Goal: Task Accomplishment & Management: Manage account settings

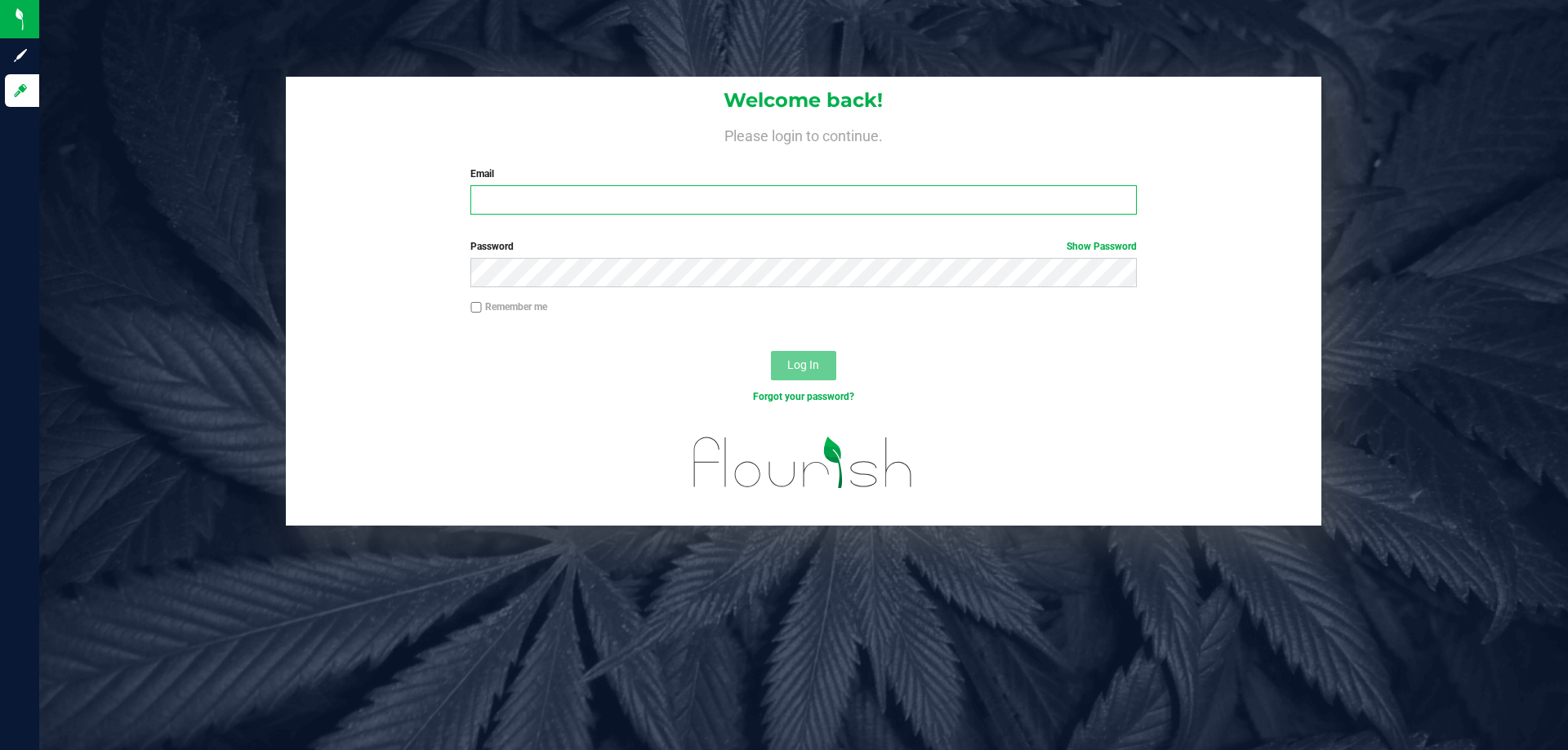
click at [533, 203] on input "Email" at bounding box center [803, 199] width 665 height 29
type input "[EMAIL_ADDRESS][DOMAIN_NAME]"
click at [770, 351] on button "Log In" at bounding box center [803, 365] width 65 height 29
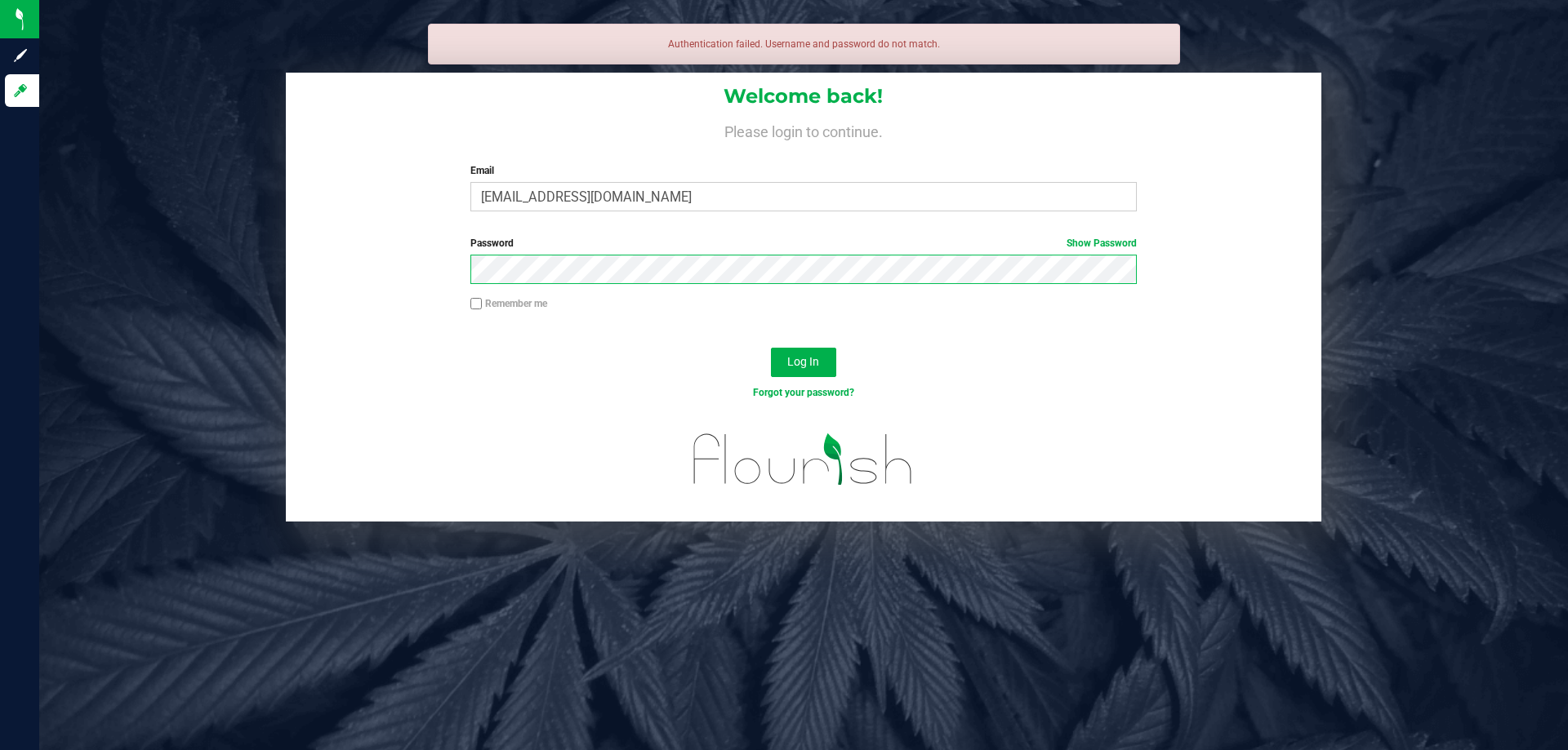
click at [770, 347] on button "Log In" at bounding box center [803, 361] width 65 height 29
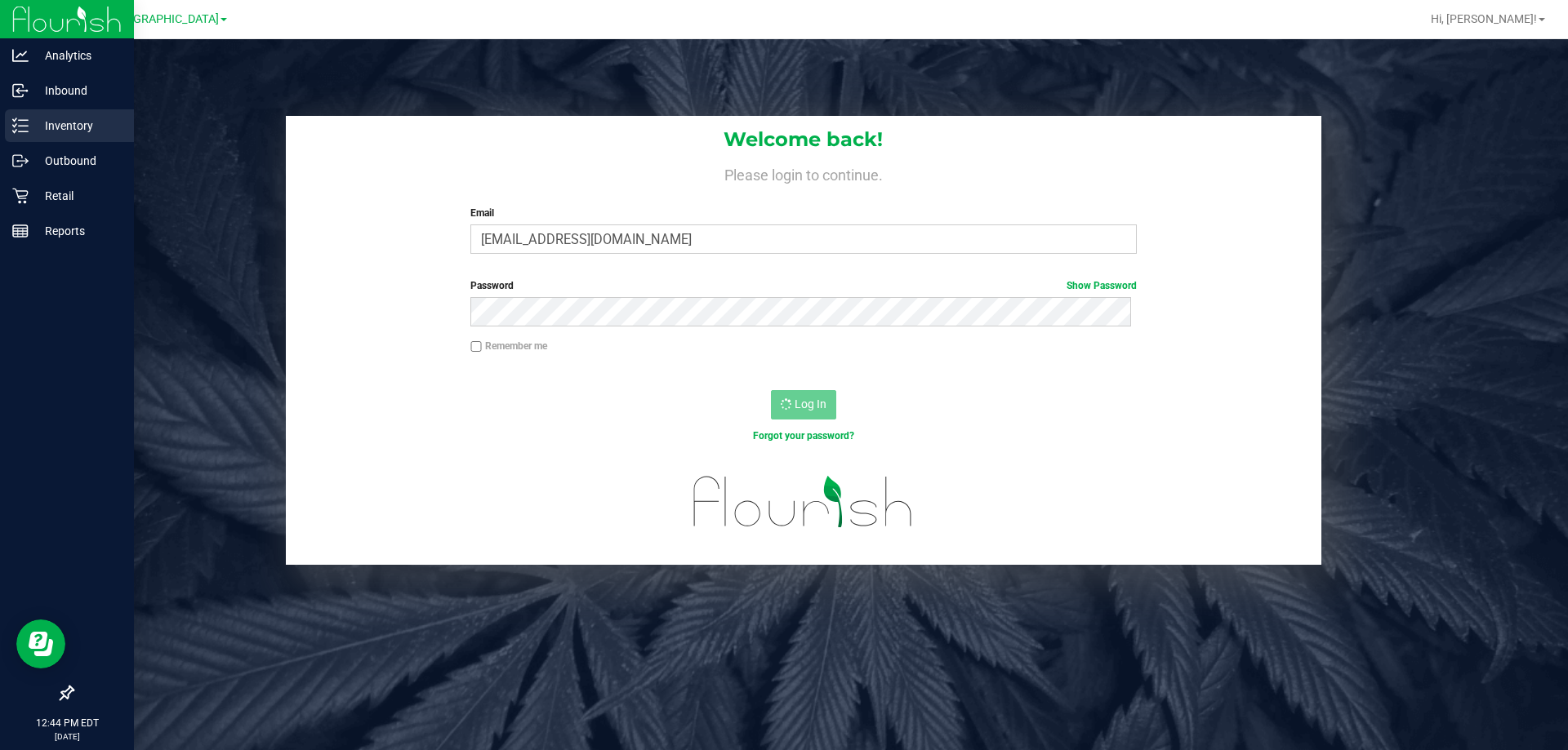
click at [38, 125] on p "Inventory" at bounding box center [78, 125] width 98 height 19
click at [52, 135] on p "Inventory" at bounding box center [78, 125] width 98 height 19
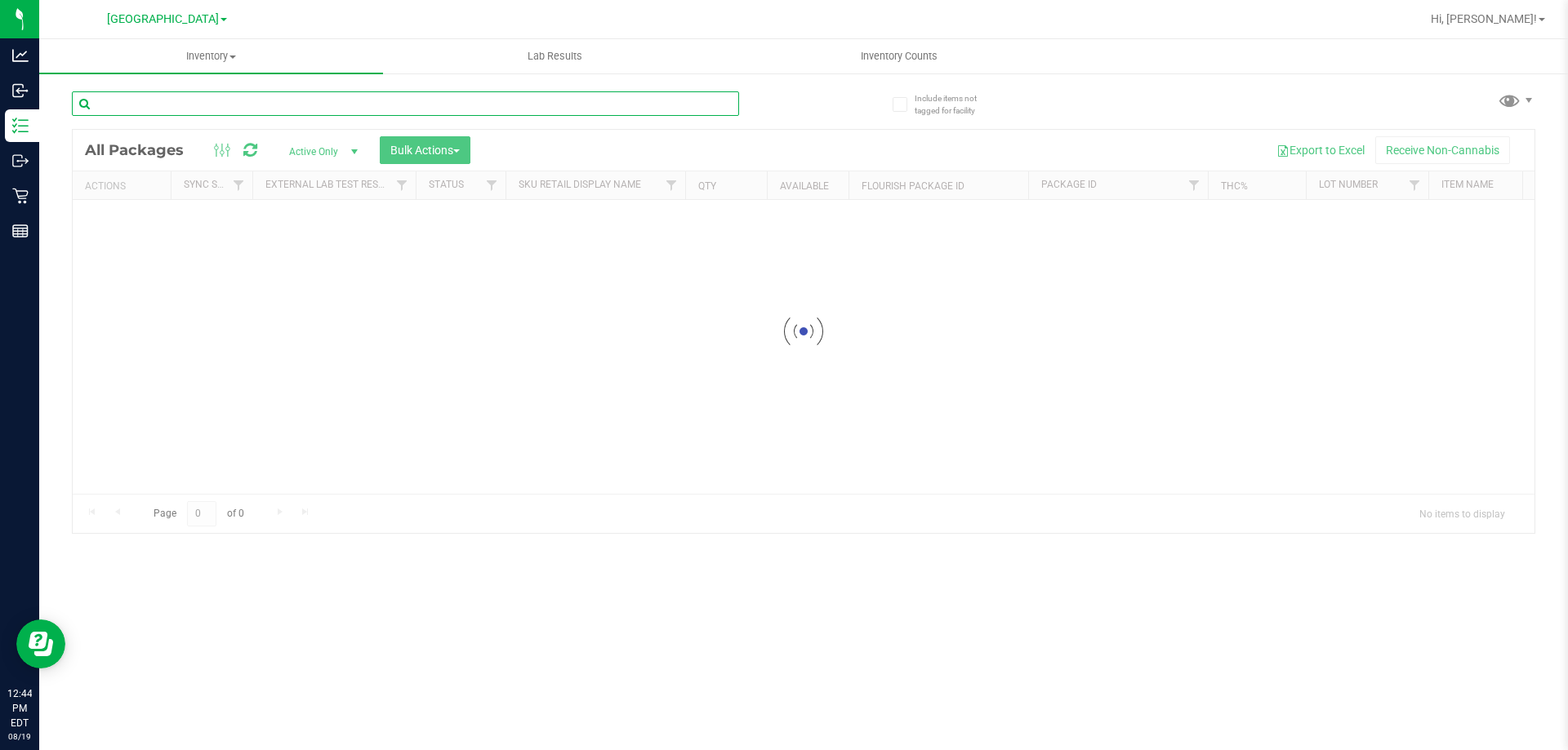
click at [232, 106] on input "text" at bounding box center [405, 104] width 667 height 25
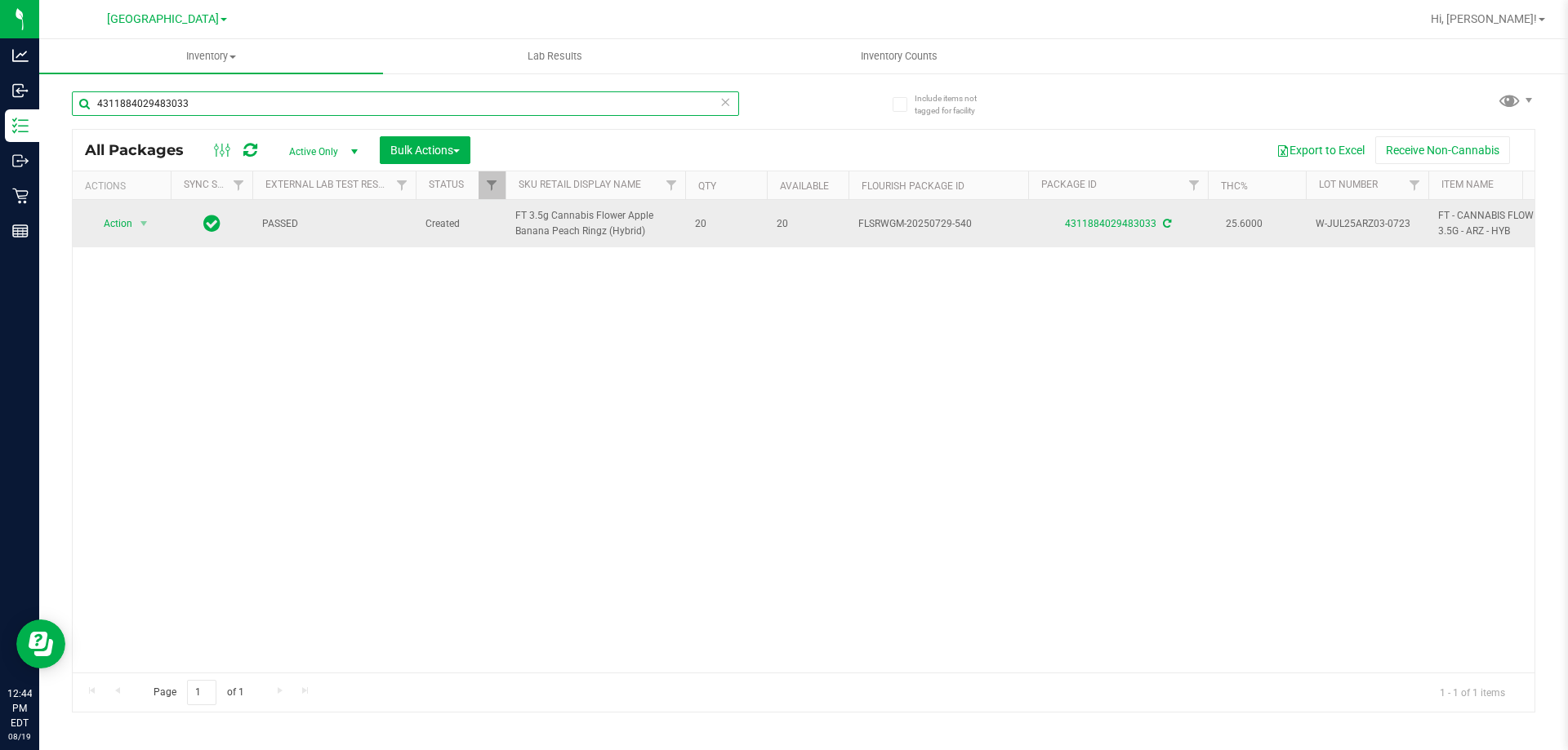
type input "4311884029483033"
click at [130, 239] on td "Action Action Adjust qty Create package Edit attributes Global inventory Locate…" at bounding box center [122, 224] width 98 height 47
click at [131, 219] on span "Action" at bounding box center [111, 224] width 44 height 23
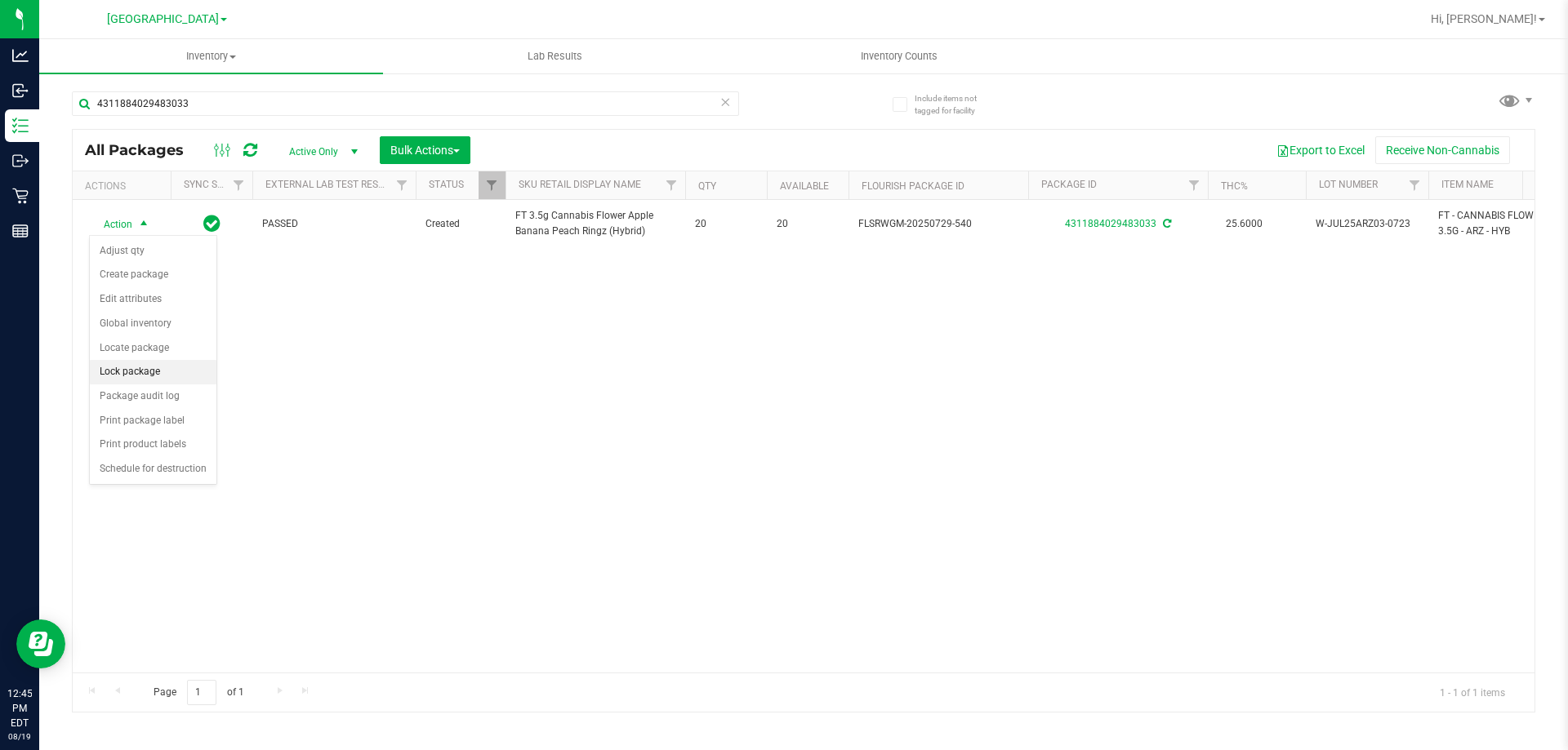
click at [197, 382] on li "Lock package" at bounding box center [153, 372] width 126 height 25
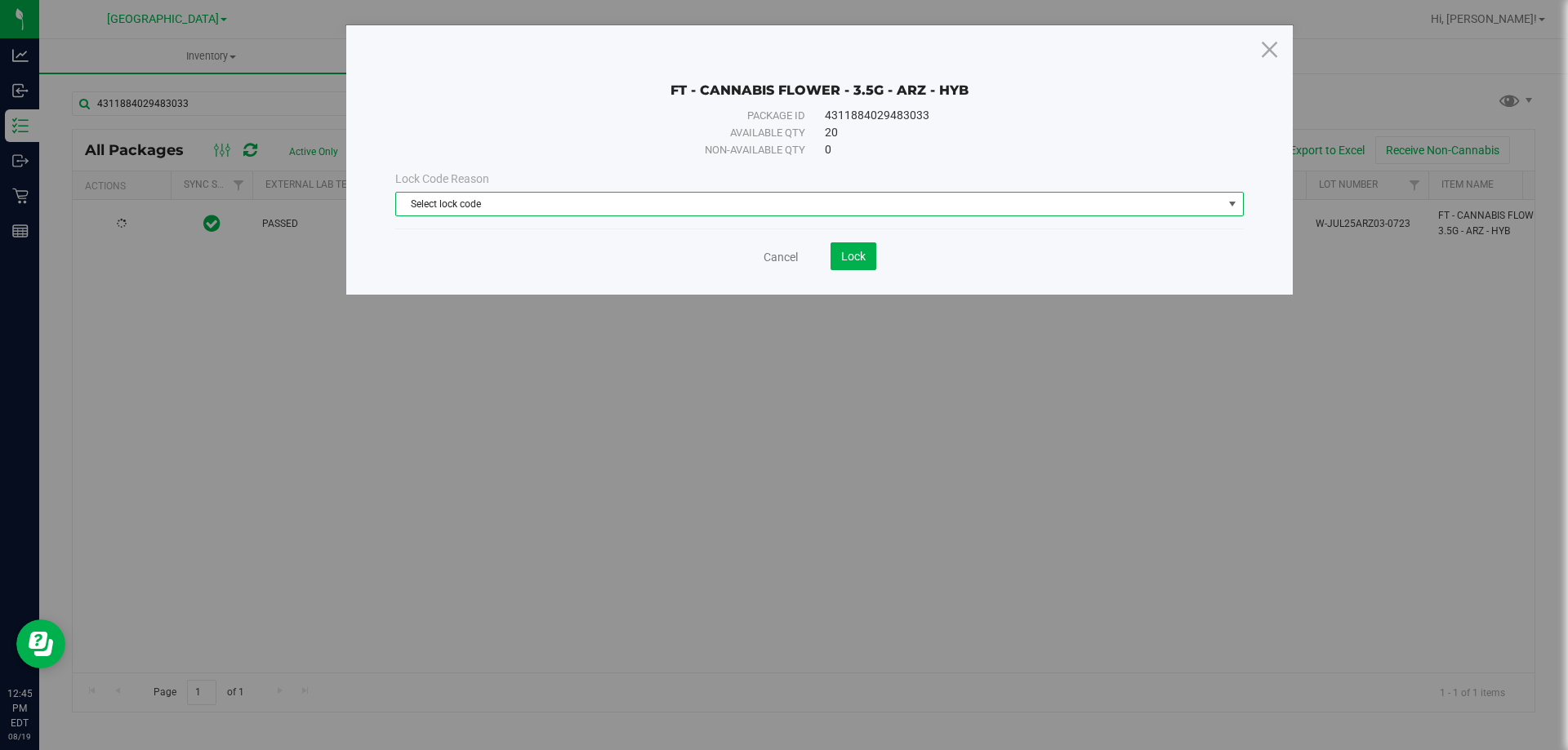
click at [878, 216] on span "Select lock code" at bounding box center [819, 204] width 848 height 25
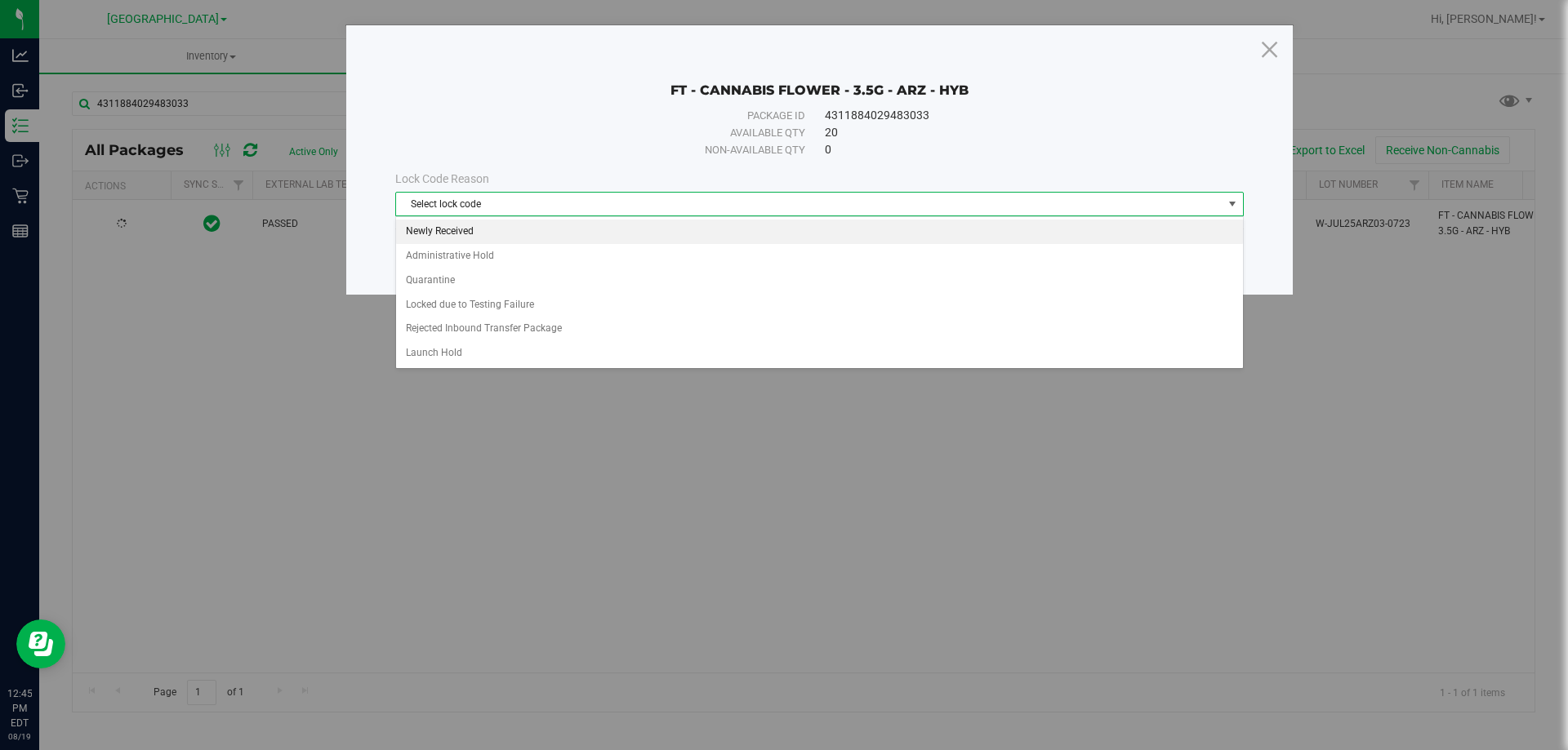
click at [498, 233] on li "Newly Received" at bounding box center [819, 232] width 847 height 25
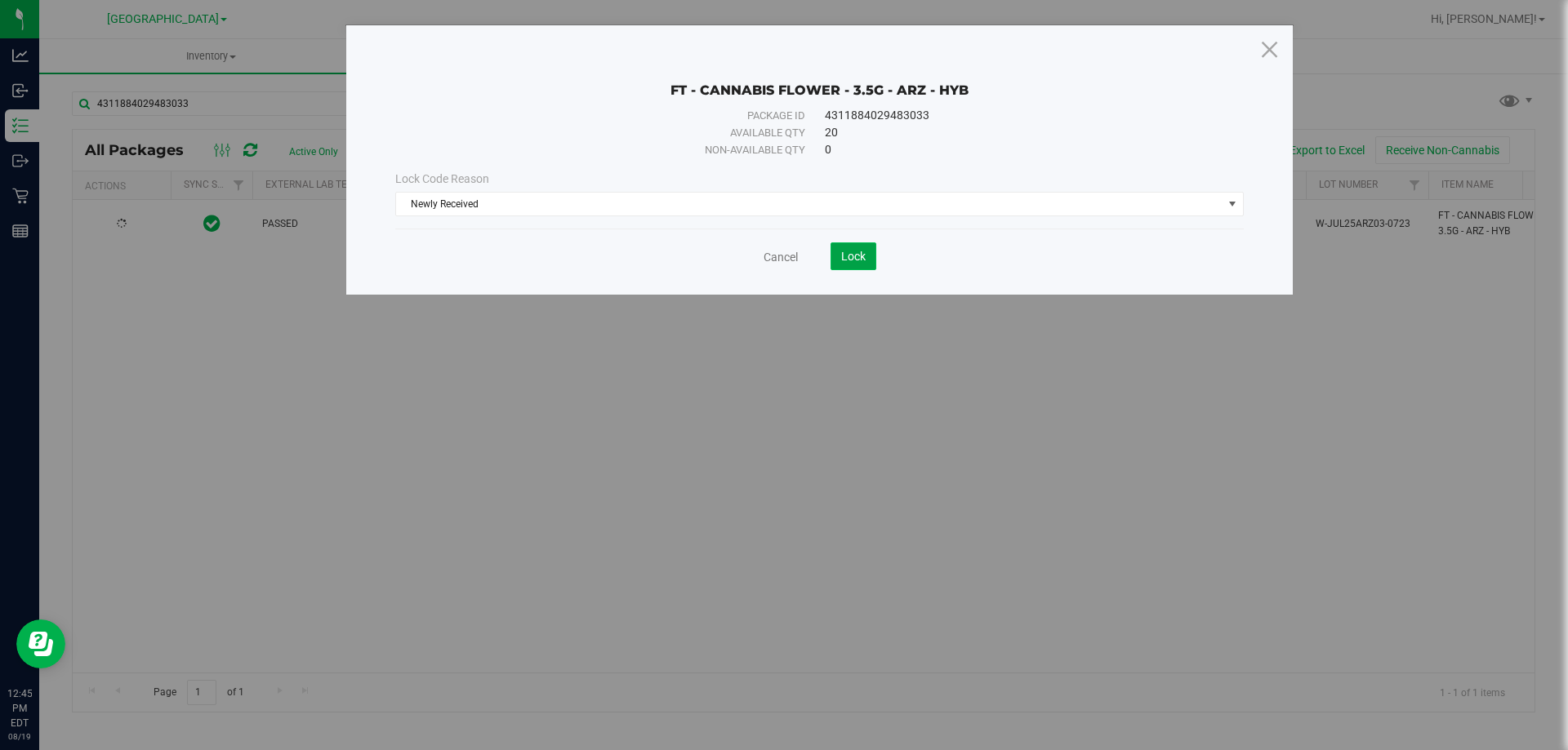
click at [838, 255] on button "Lock" at bounding box center [853, 256] width 46 height 28
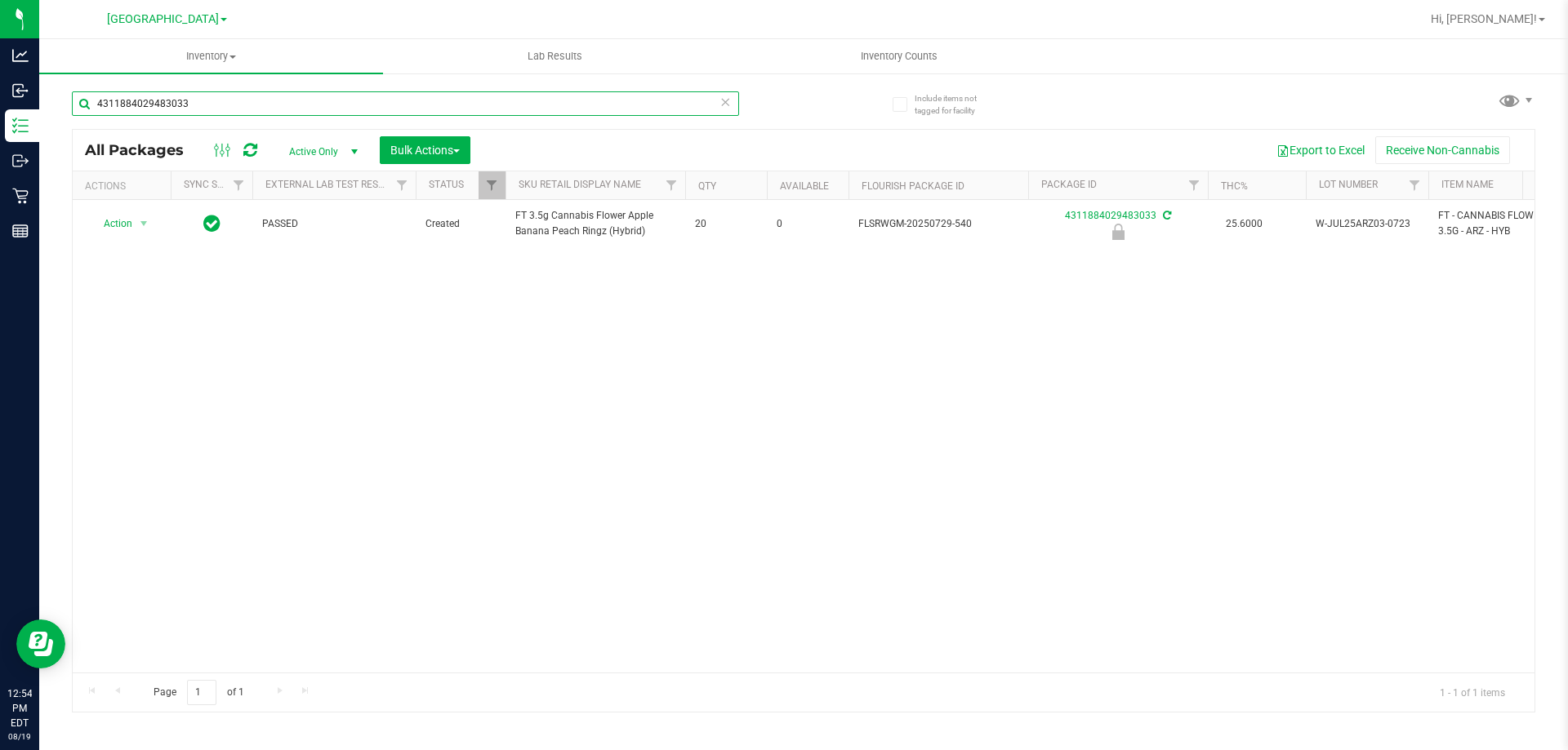
click at [269, 104] on input "4311884029483033" at bounding box center [405, 104] width 667 height 25
click at [277, 109] on input "4311884029483033" at bounding box center [405, 104] width 667 height 25
click at [287, 101] on input "4311884029483033" at bounding box center [405, 104] width 667 height 25
type input "9317802084817672"
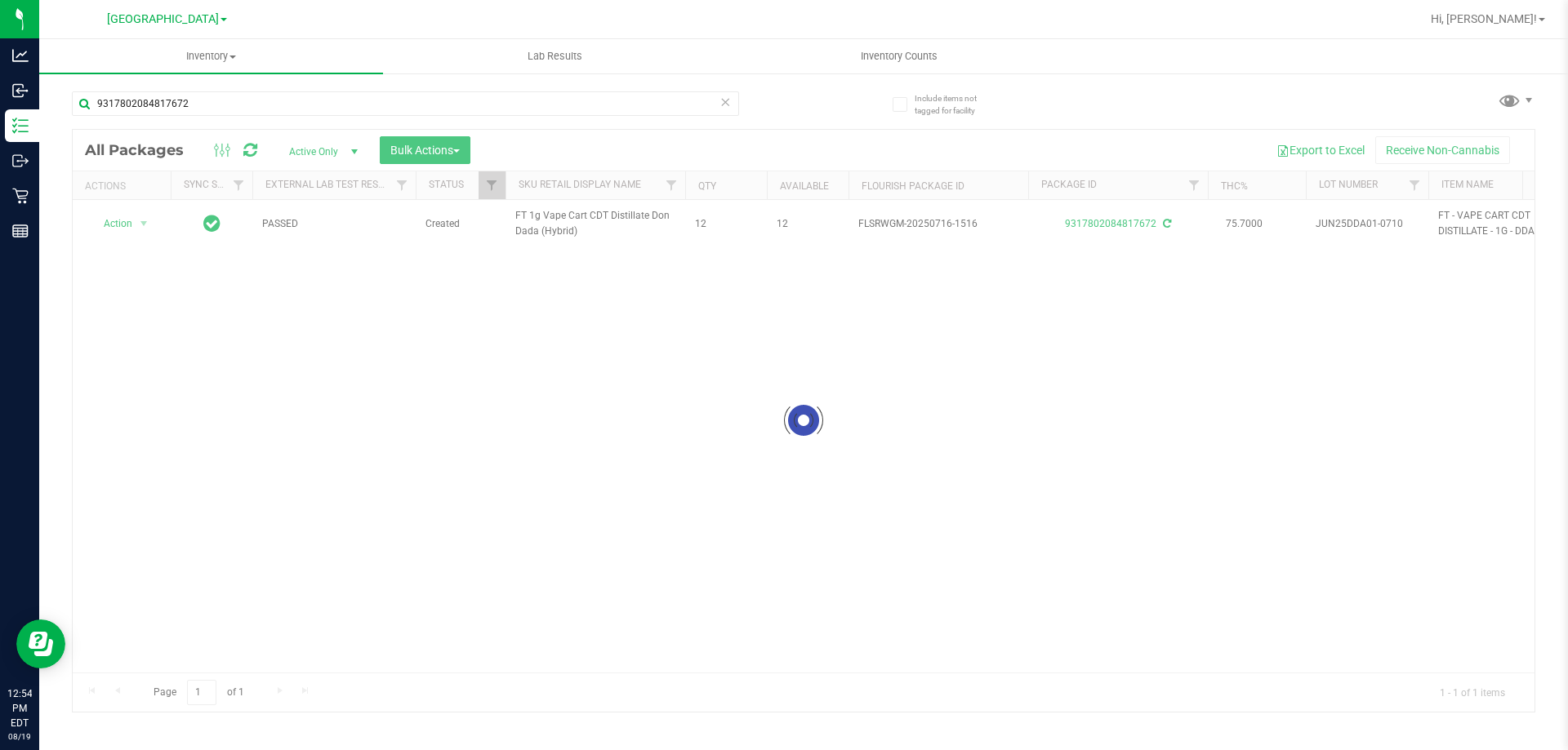
click at [114, 224] on div at bounding box center [804, 420] width 1462 height 582
click at [116, 227] on span "Action" at bounding box center [111, 224] width 44 height 23
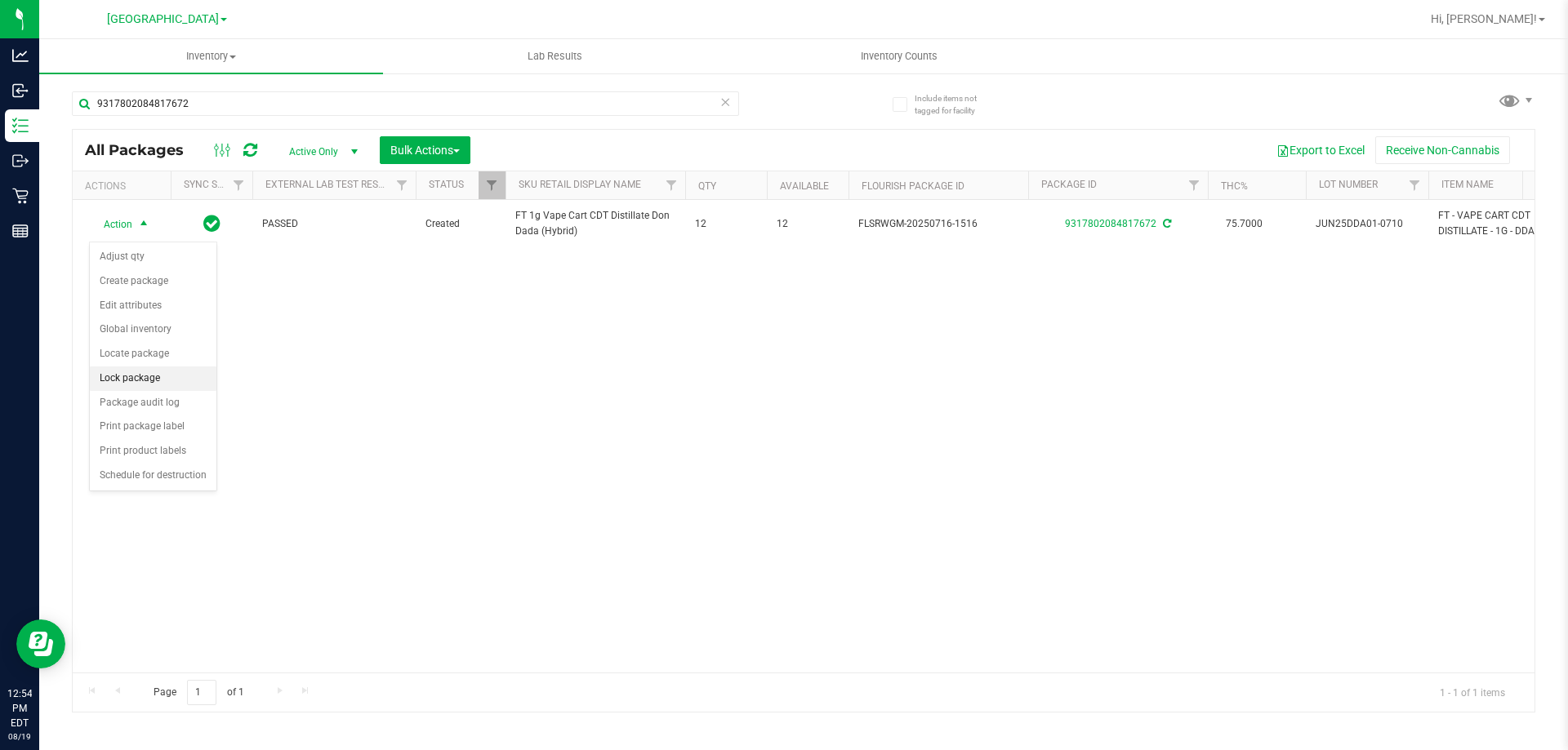
click at [143, 374] on li "Lock package" at bounding box center [153, 379] width 126 height 25
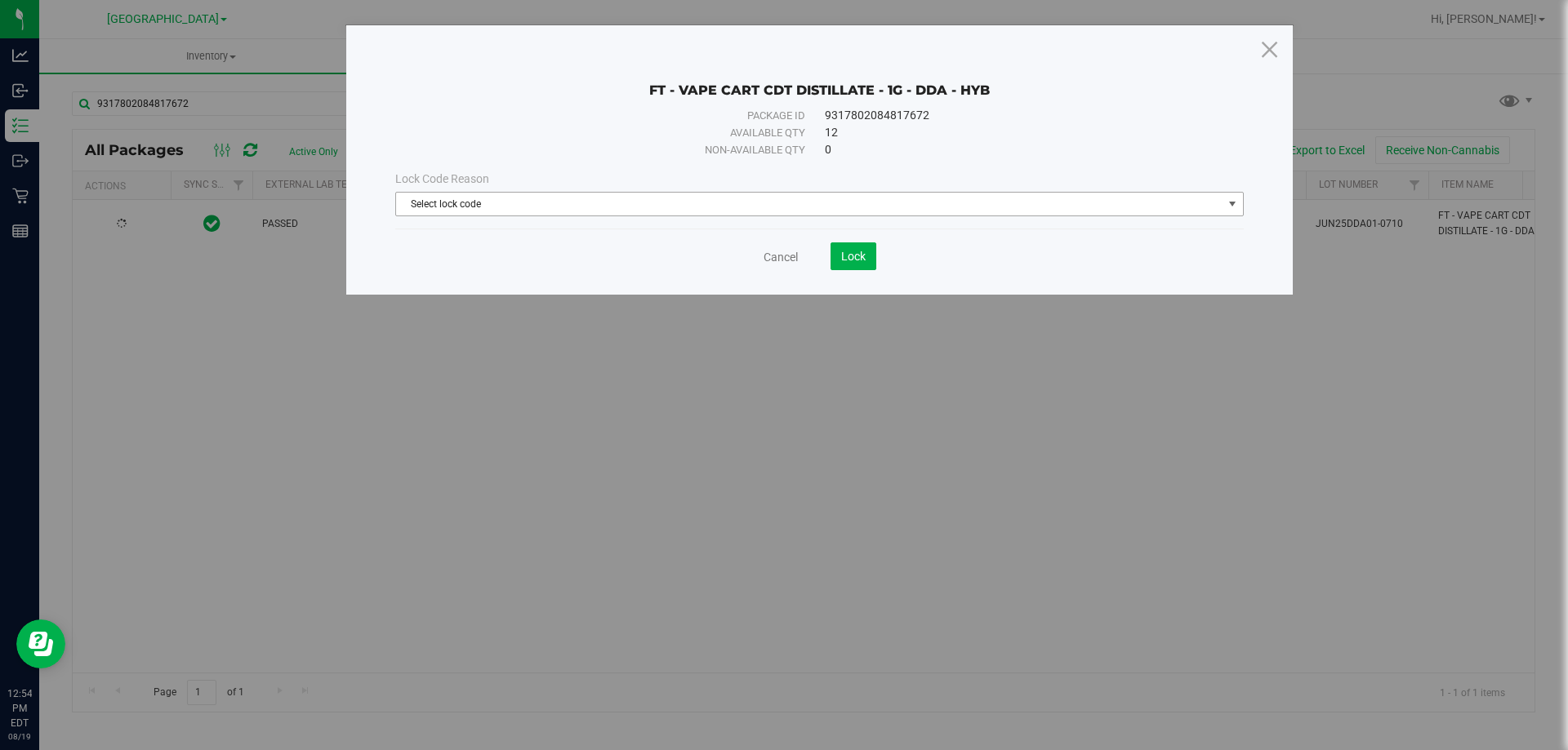
click at [582, 203] on span "Select lock code" at bounding box center [809, 204] width 827 height 23
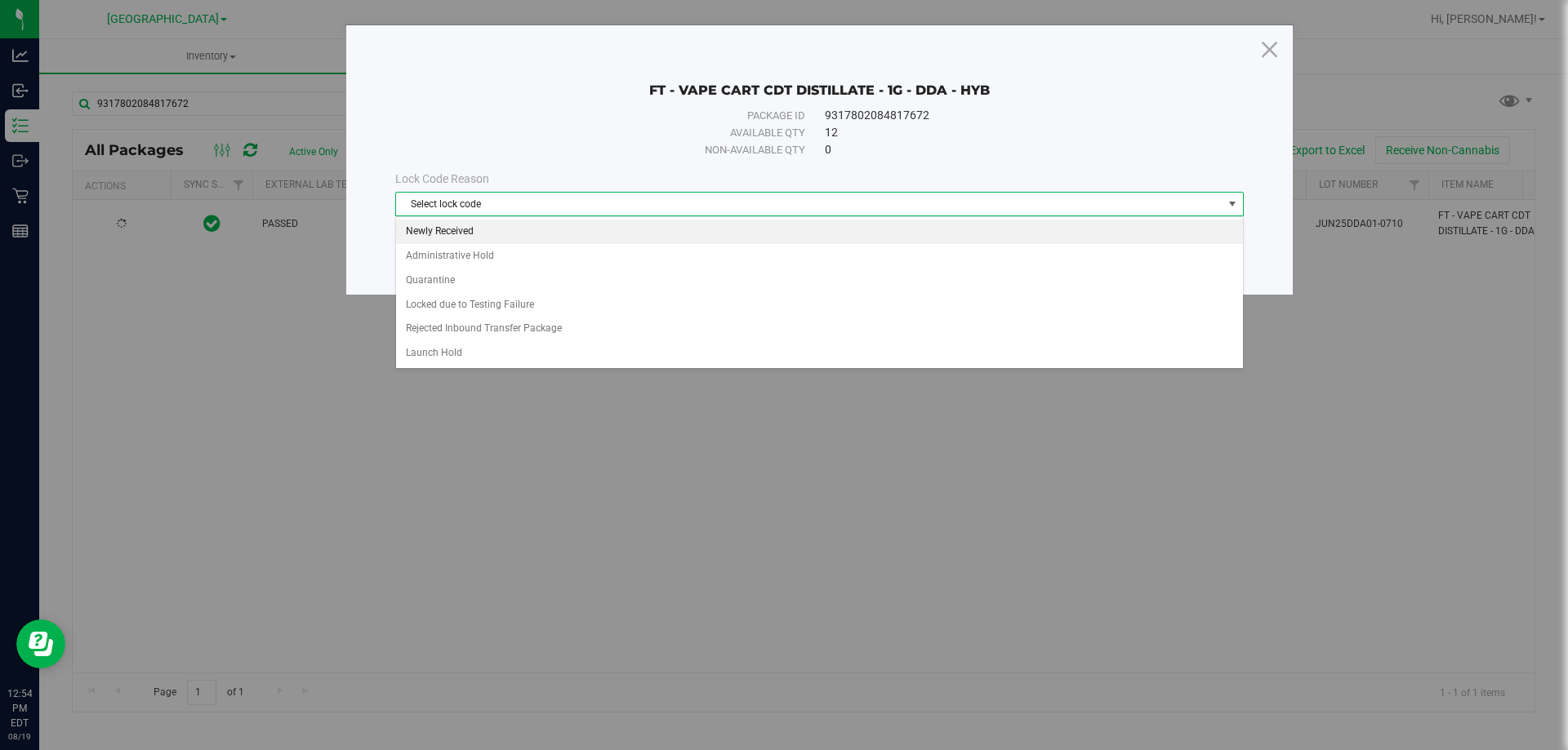
click at [562, 225] on li "Newly Received" at bounding box center [819, 232] width 847 height 25
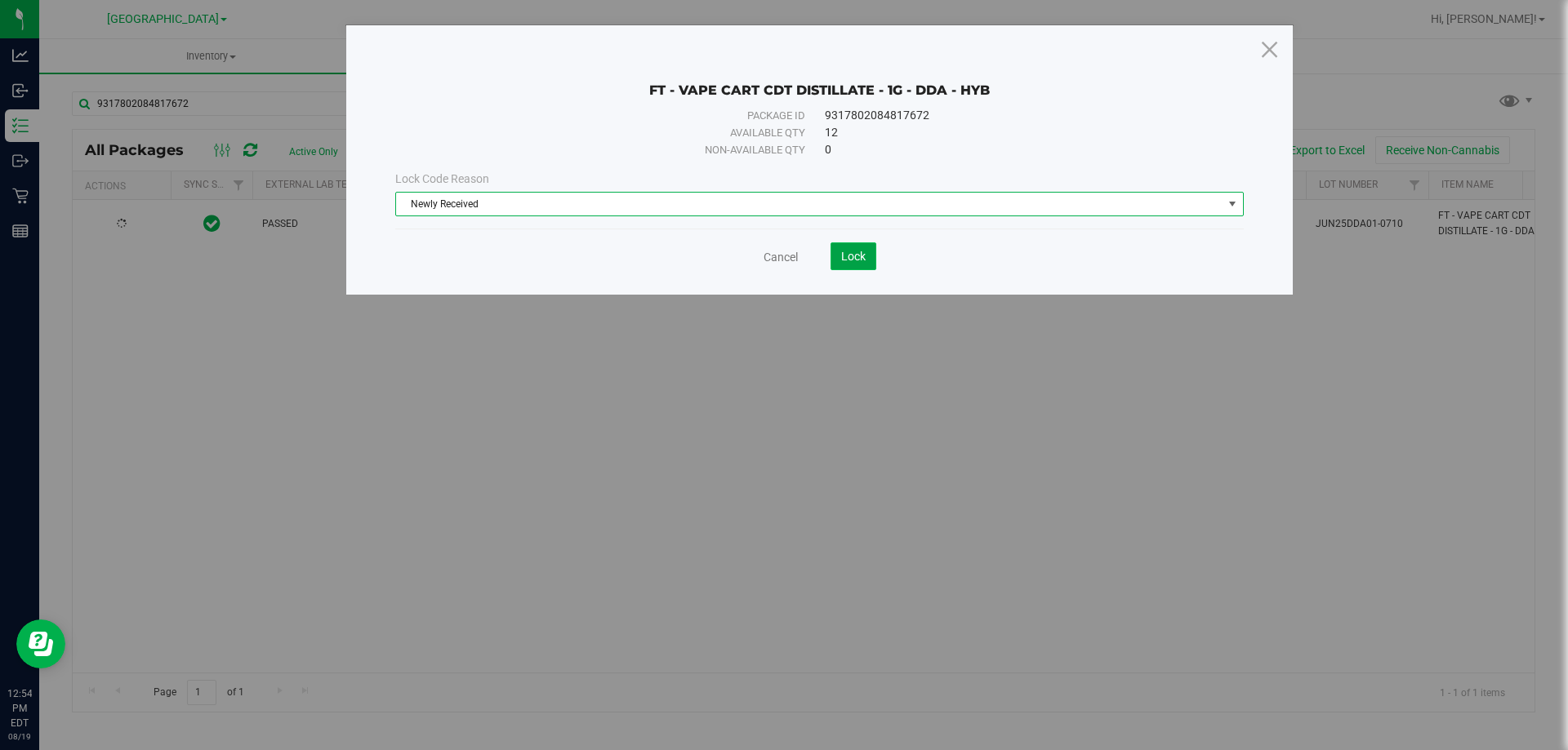
click at [850, 258] on span "Lock" at bounding box center [853, 256] width 25 height 13
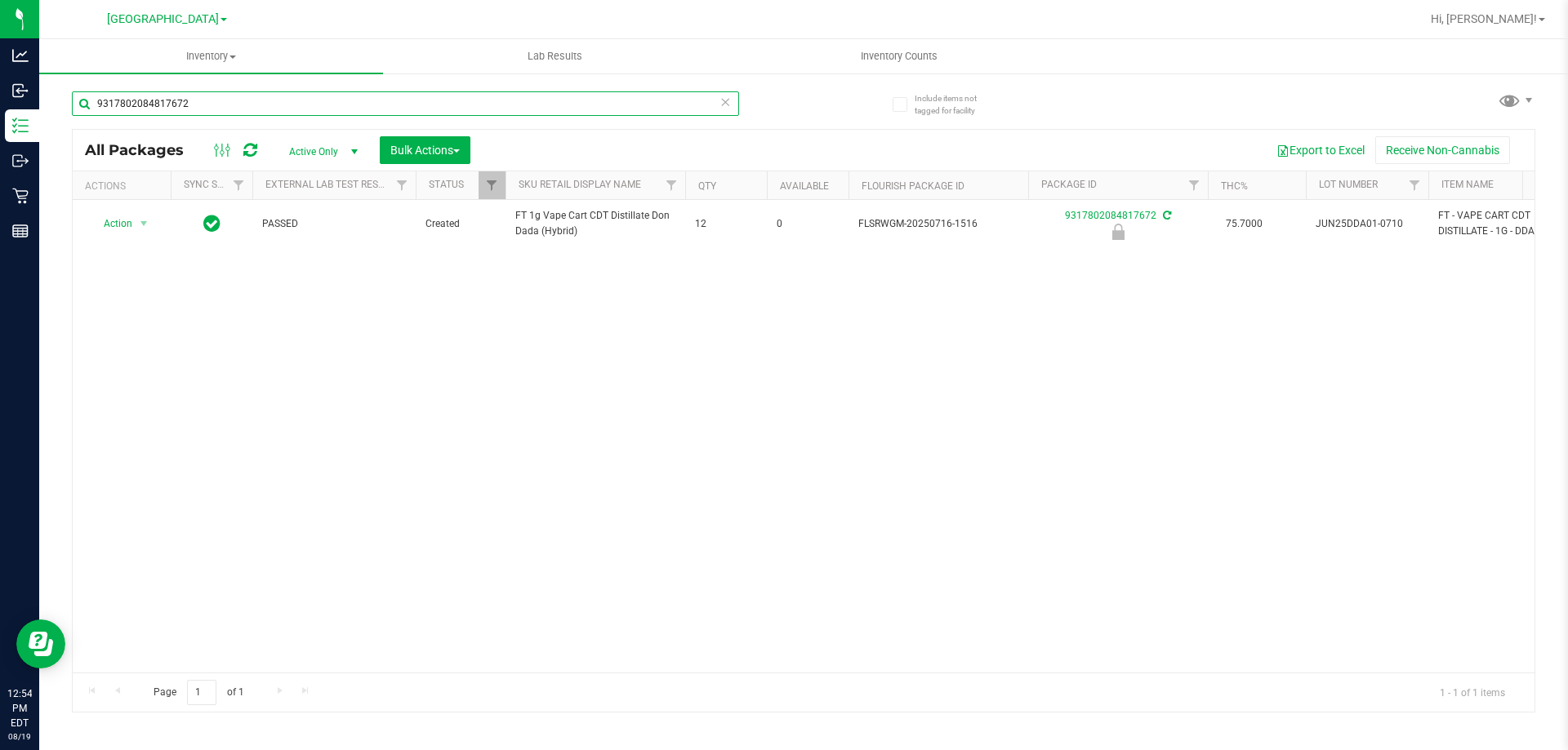
click at [195, 96] on input "9317802084817672" at bounding box center [405, 104] width 667 height 25
type input "ied"
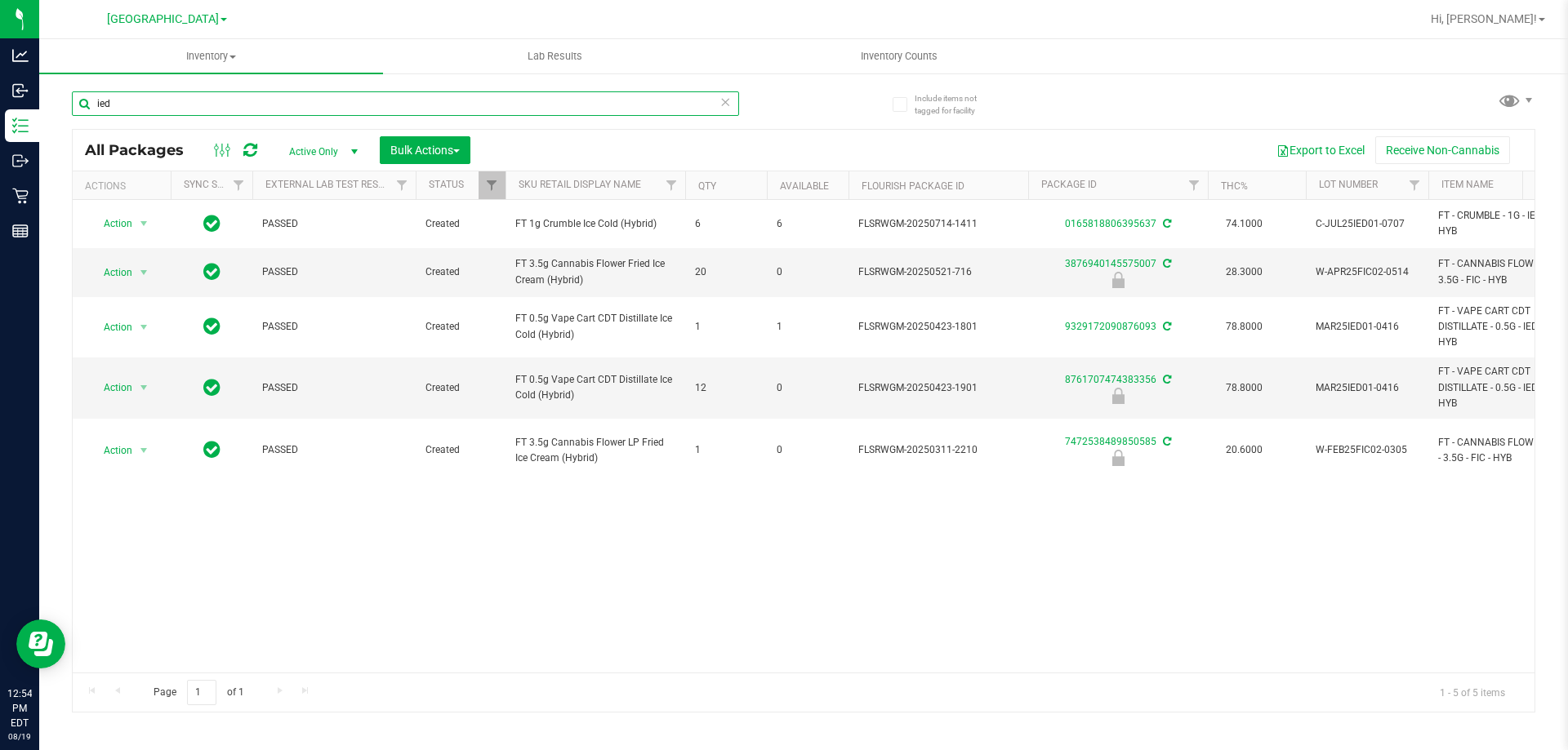
click at [676, 102] on input "ied" at bounding box center [405, 104] width 667 height 25
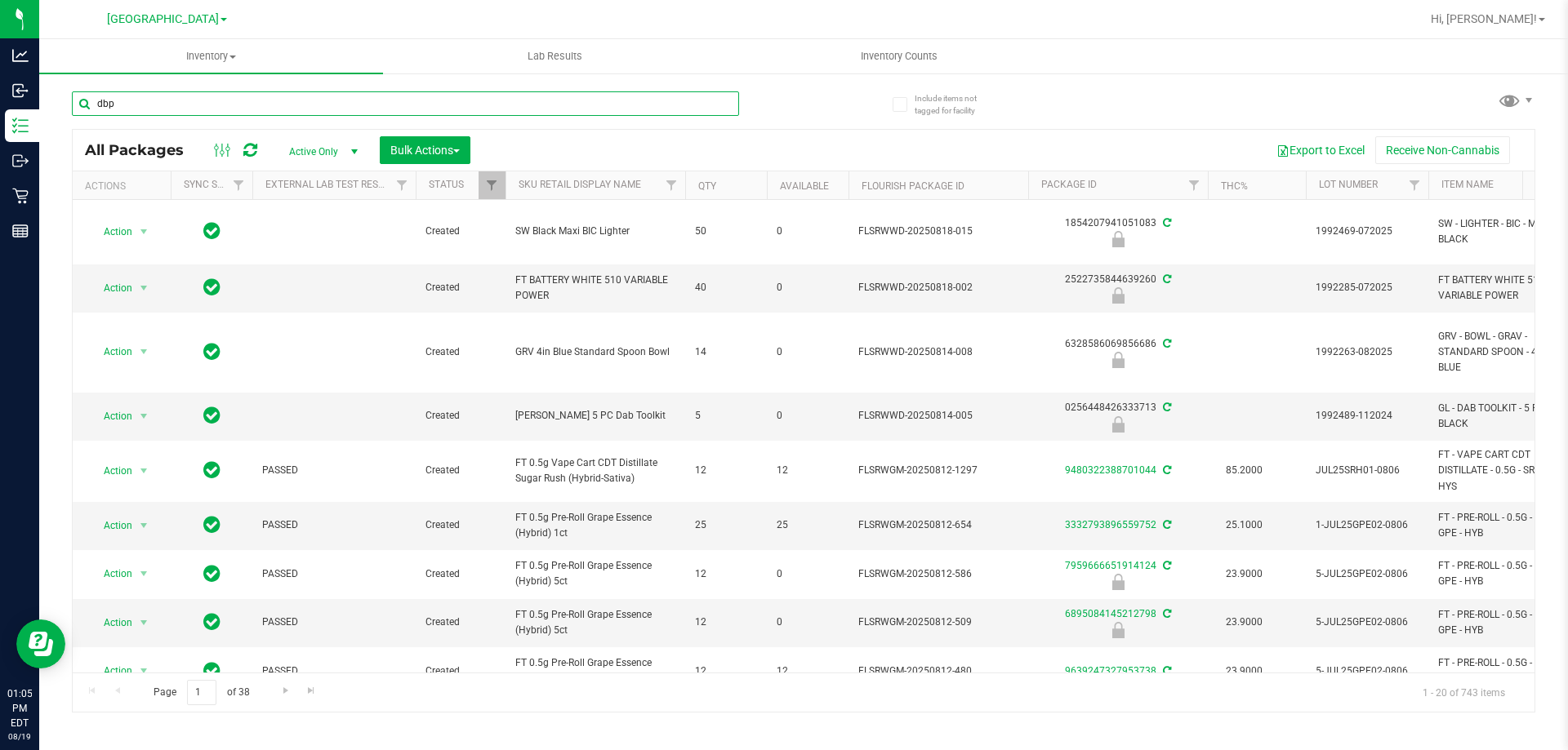
type input "dbp"
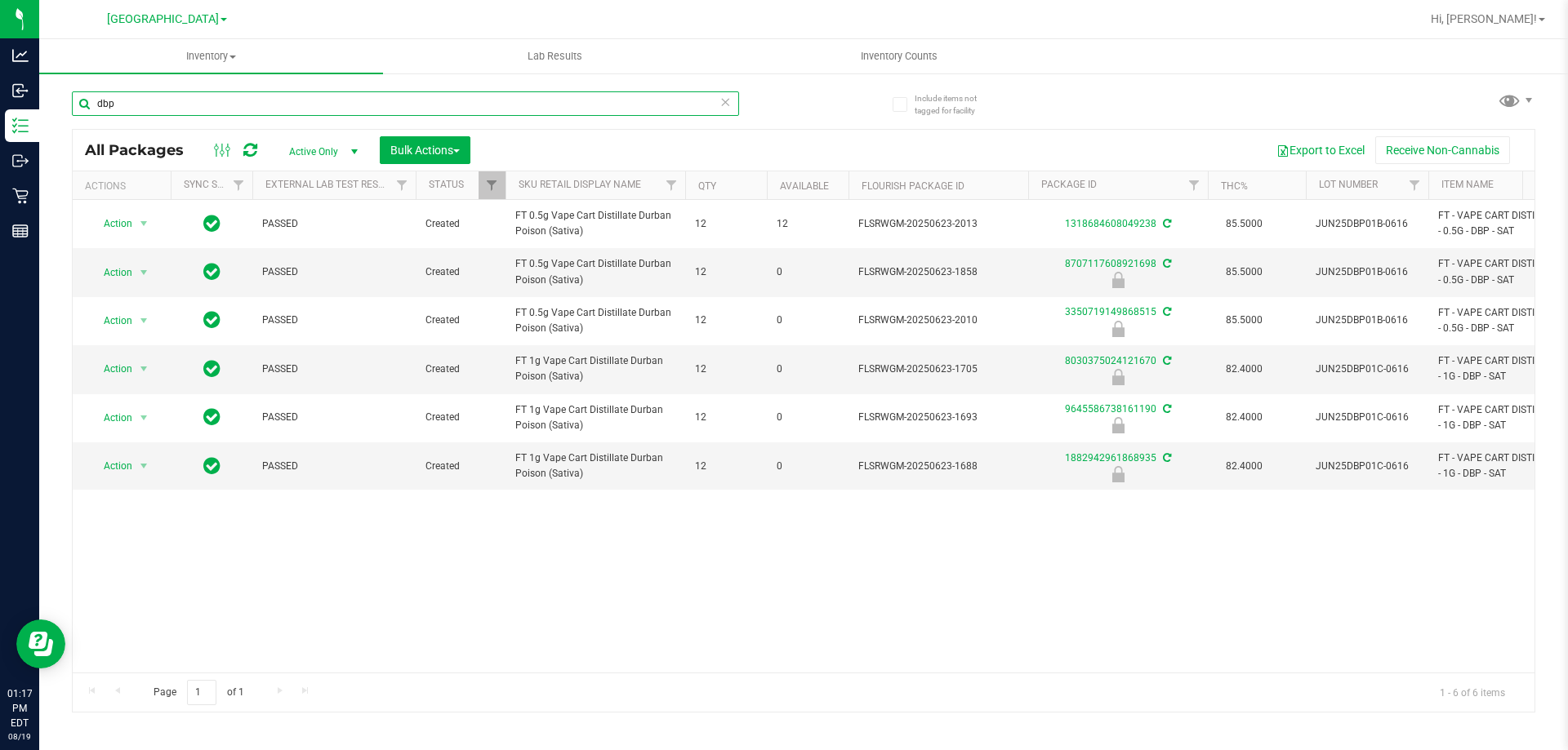
click at [672, 102] on input "dbp" at bounding box center [405, 104] width 667 height 25
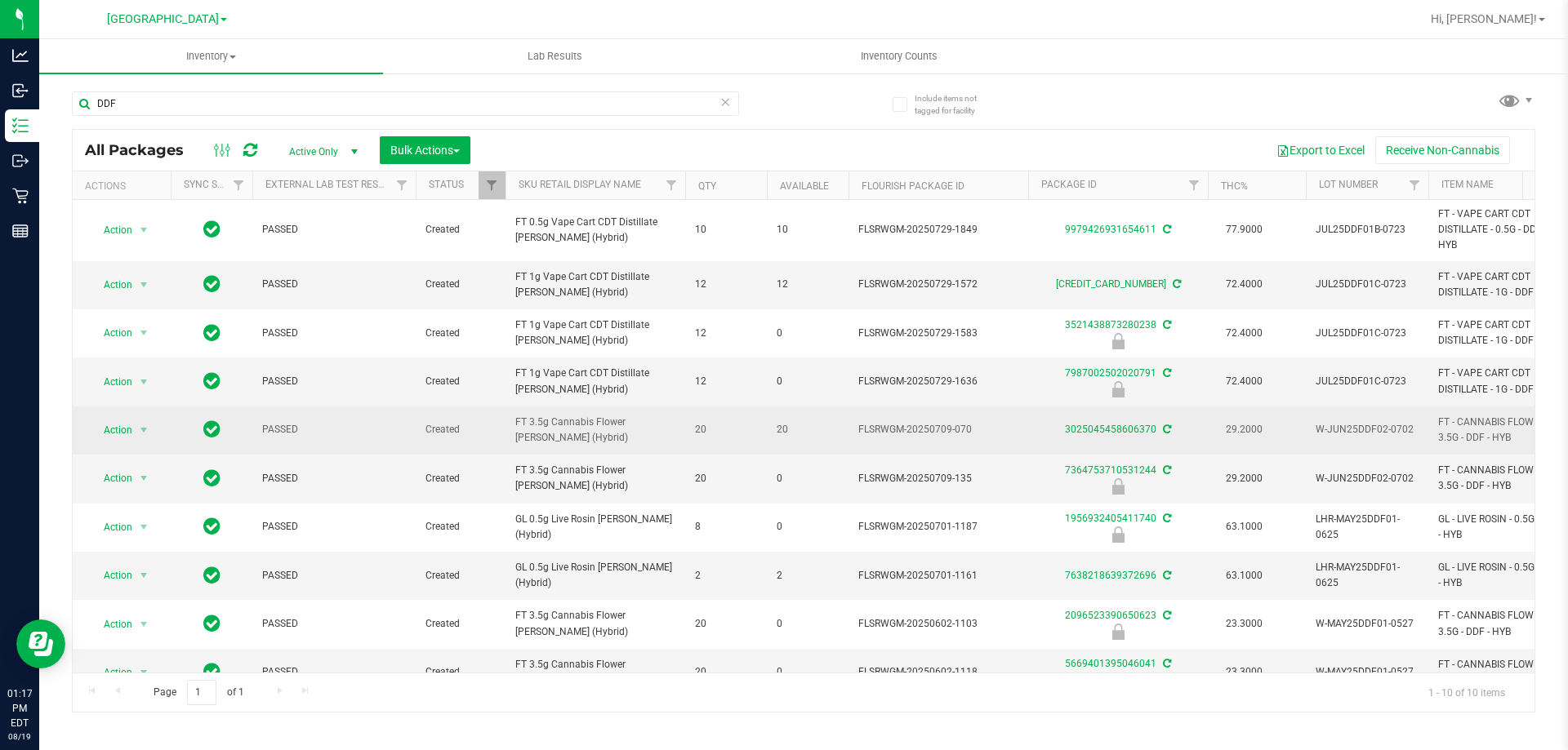
click at [570, 421] on span "FT 3.5g Cannabis Flower [PERSON_NAME] (Hybrid)" at bounding box center [595, 430] width 160 height 31
copy tr "FT 3.5g Cannabis Flower [PERSON_NAME] (Hybrid)"
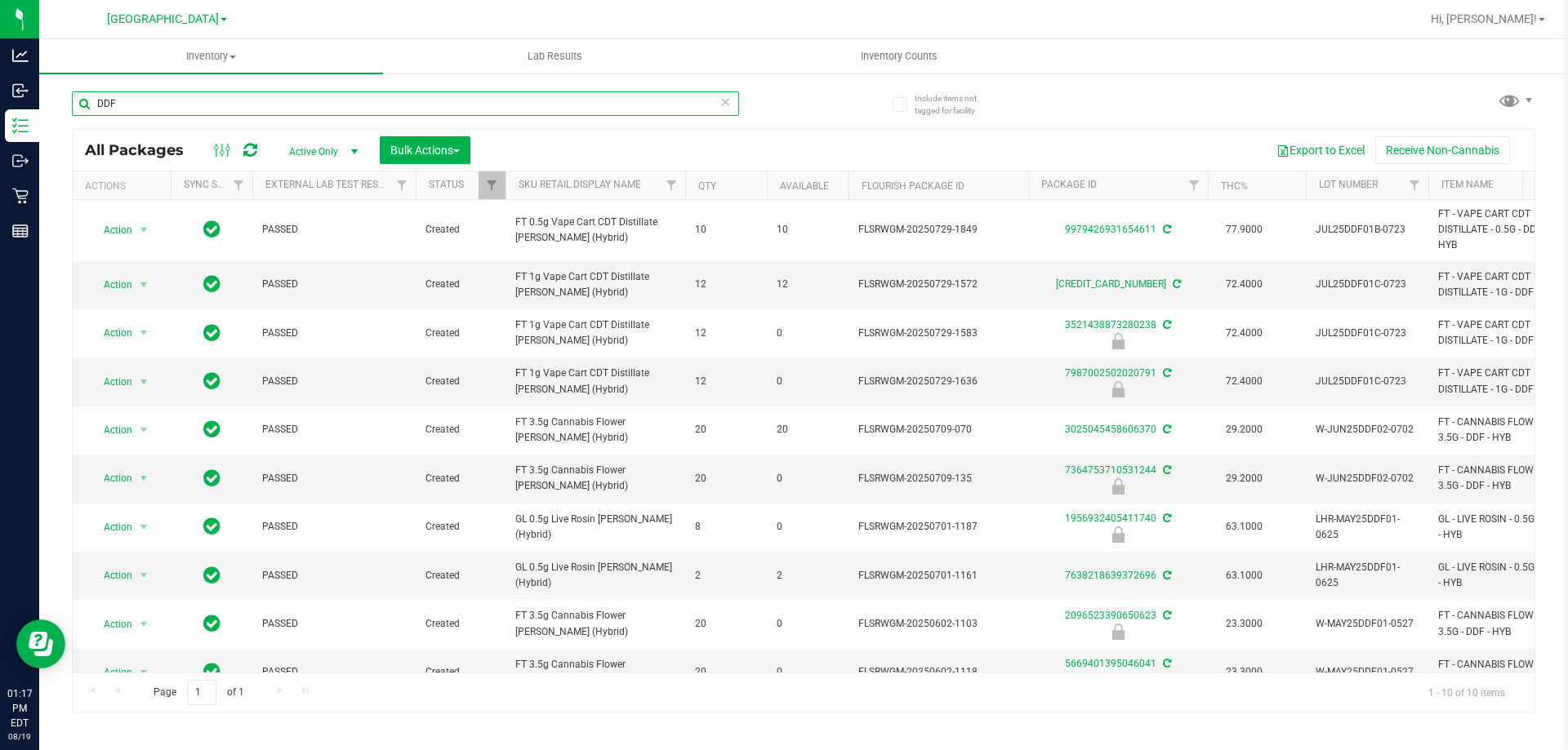
click at [562, 107] on input "DDF" at bounding box center [405, 104] width 667 height 25
paste input "FT 3.5g Cannabis Flower [PERSON_NAME] (Hybrid)"
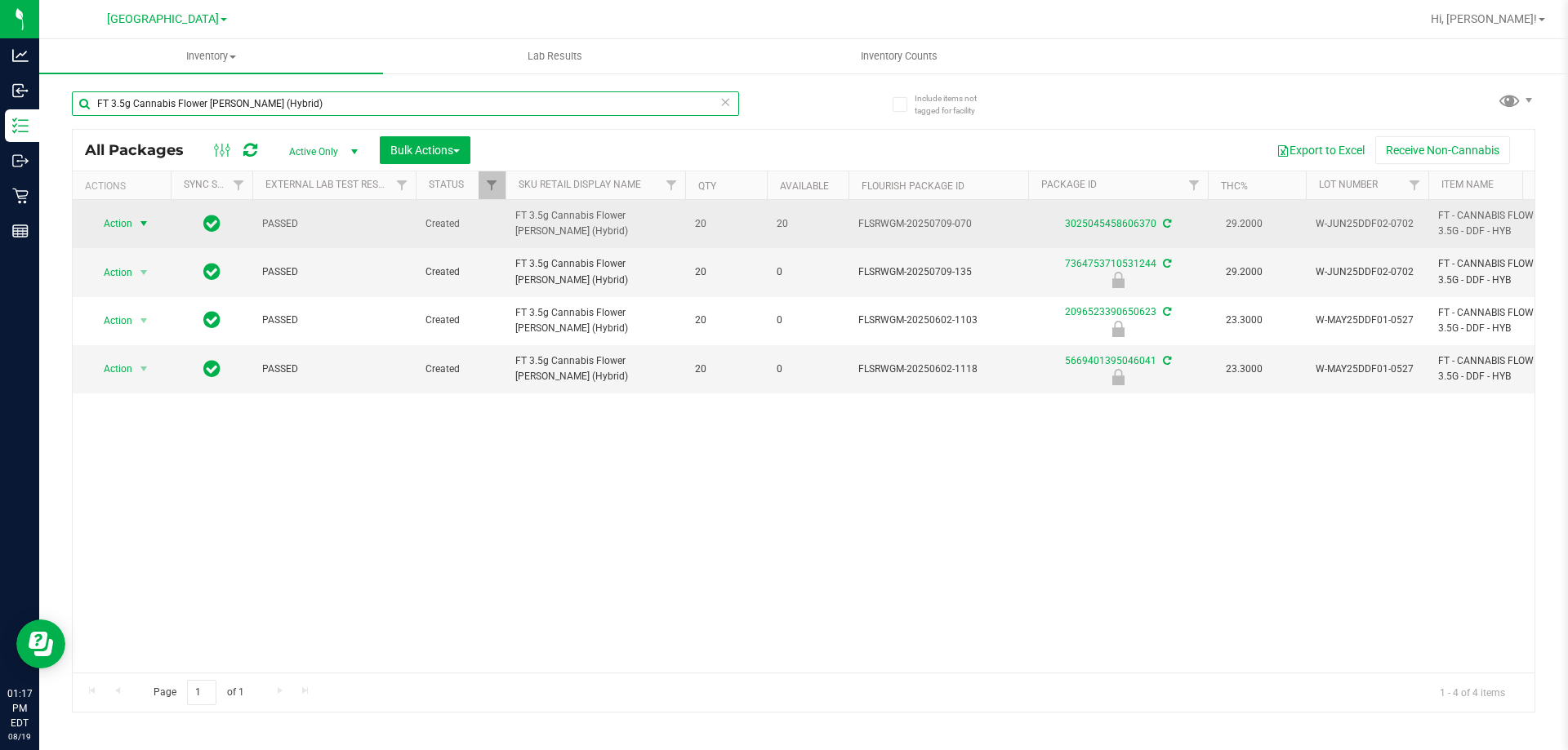
type input "FT 3.5g Cannabis Flower [PERSON_NAME] (Hybrid)"
click at [118, 223] on span "Action" at bounding box center [111, 224] width 44 height 23
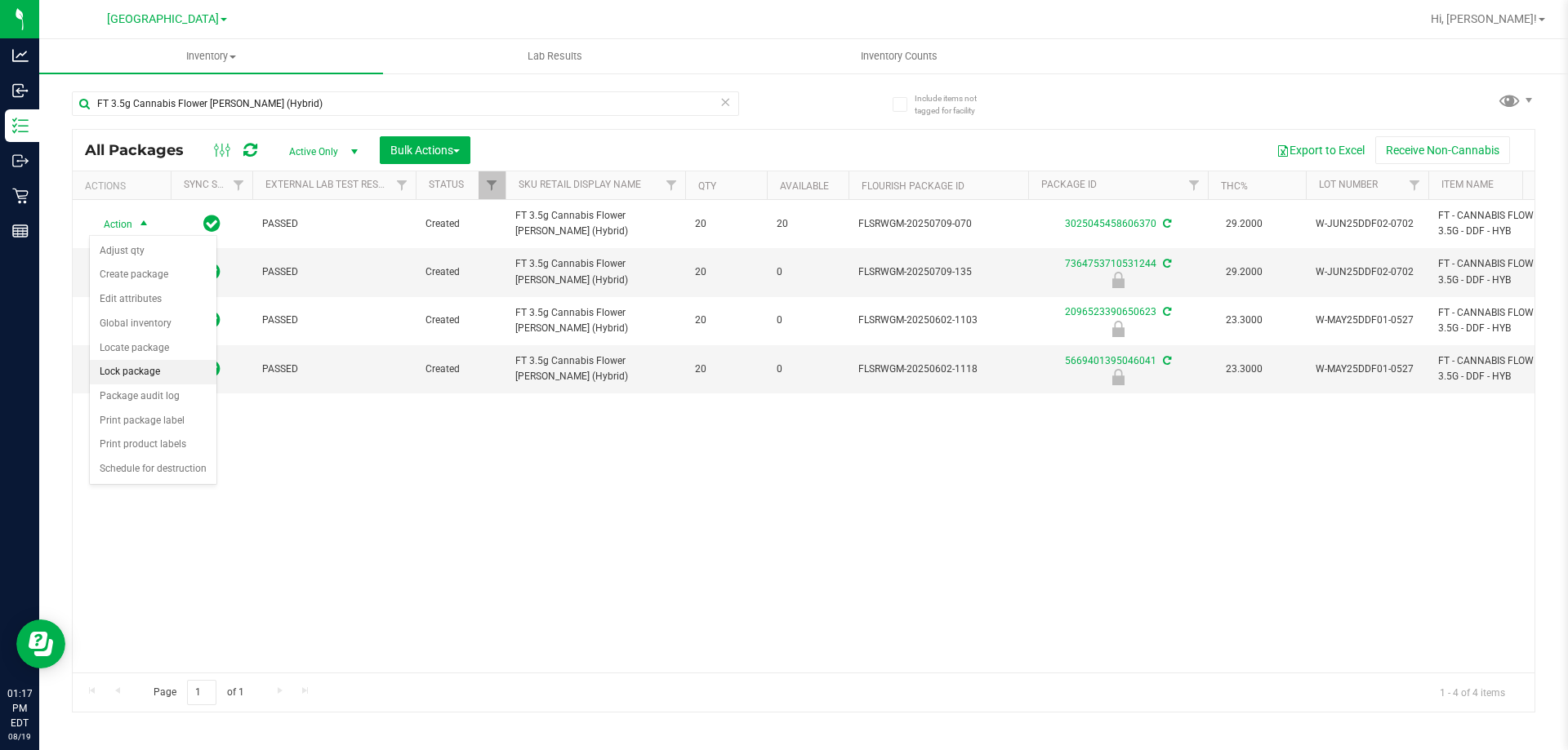
click at [170, 370] on li "Lock package" at bounding box center [153, 372] width 126 height 25
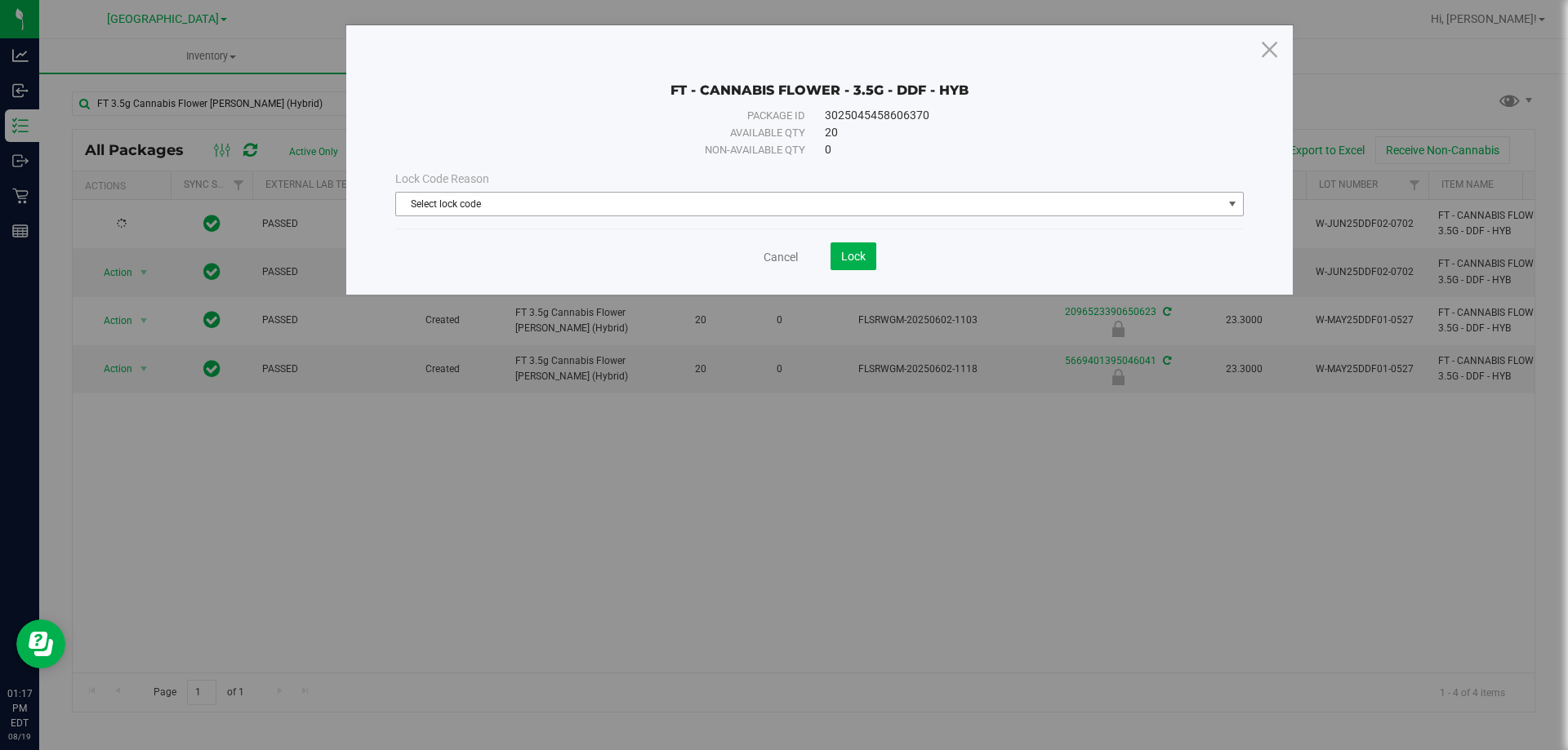
click at [730, 199] on span "Select lock code" at bounding box center [809, 204] width 827 height 23
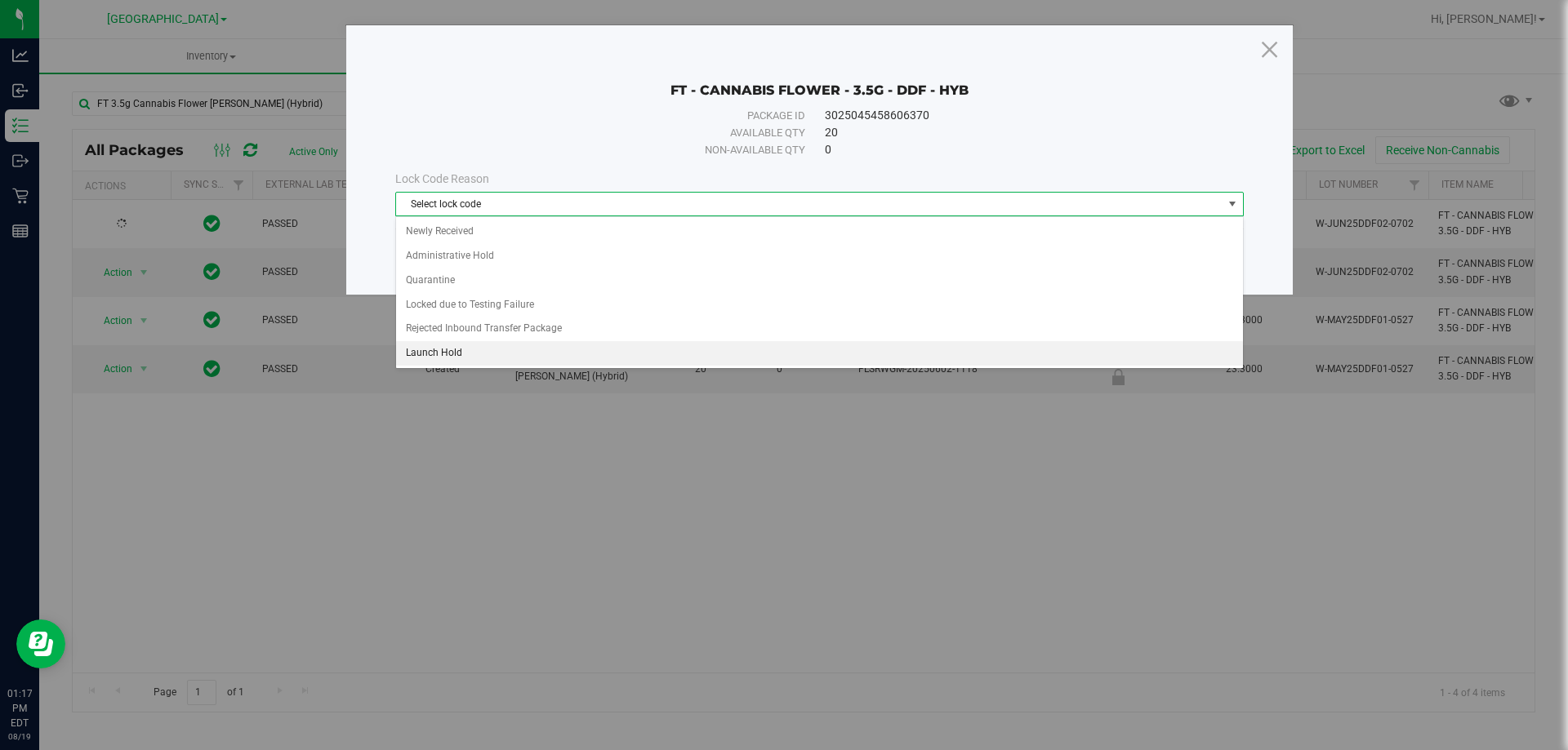
click at [634, 357] on li "Launch Hold" at bounding box center [819, 354] width 847 height 25
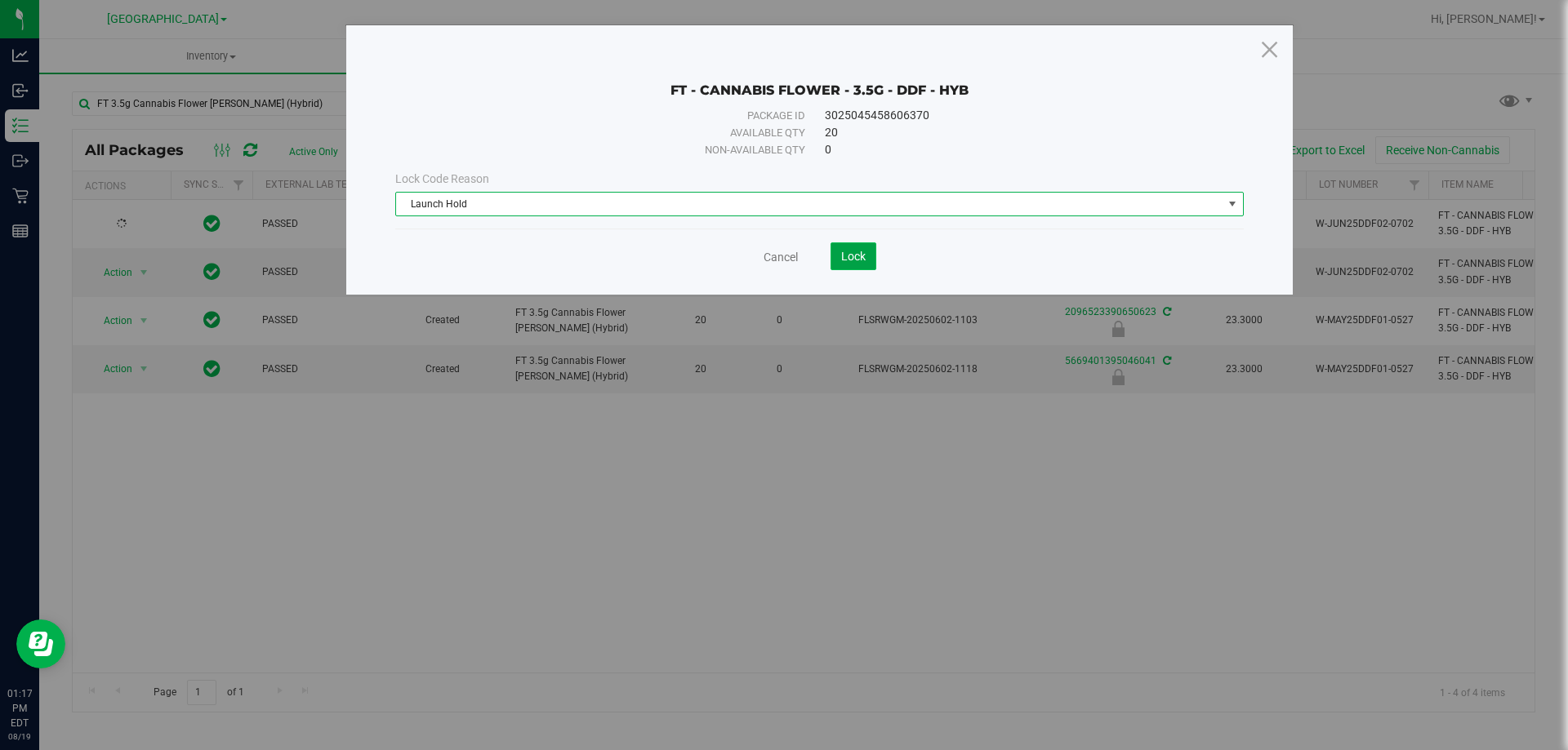
click at [872, 254] on button "Lock" at bounding box center [853, 256] width 46 height 28
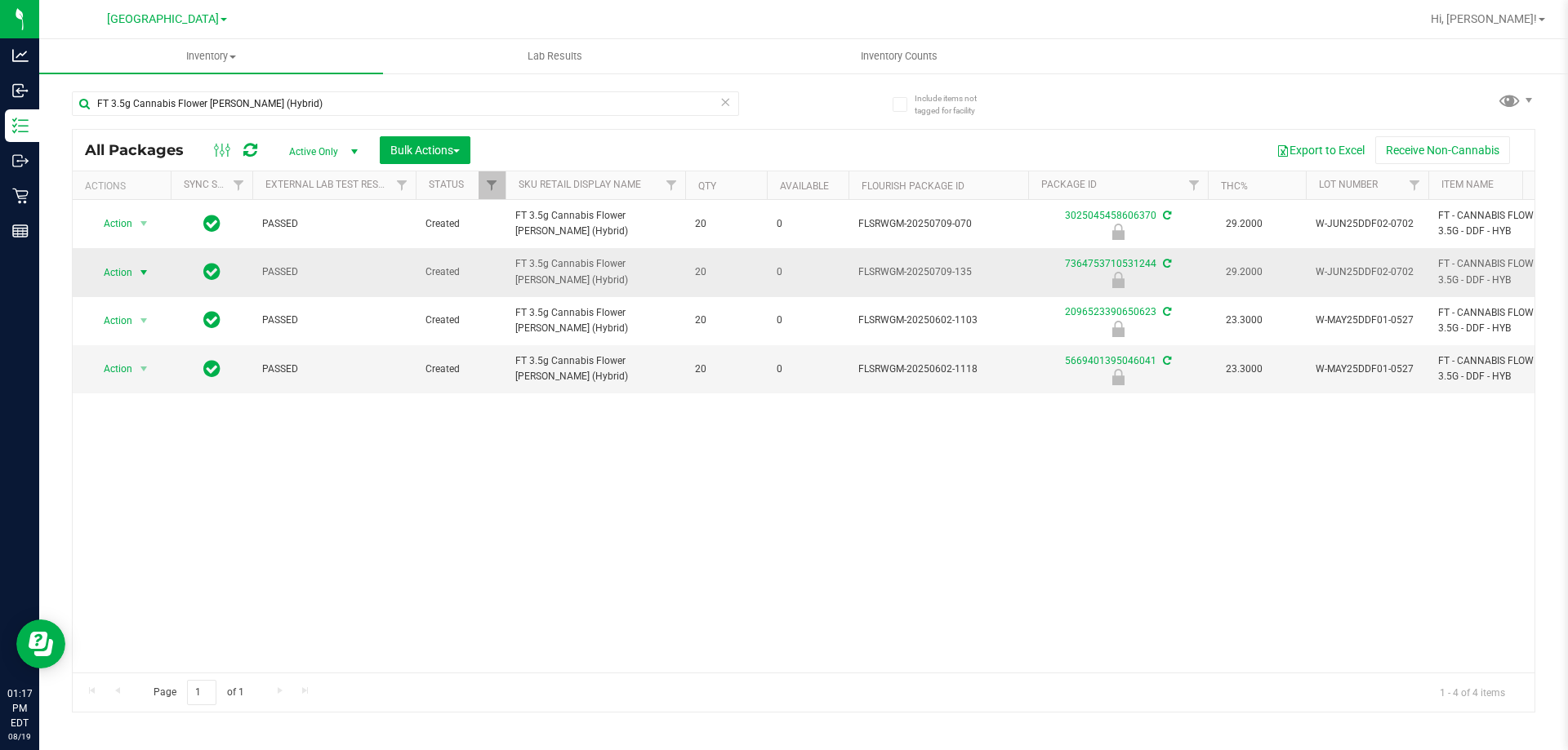
click at [135, 276] on span "select" at bounding box center [144, 273] width 20 height 23
click at [177, 454] on li "Unlock package" at bounding box center [141, 466] width 104 height 25
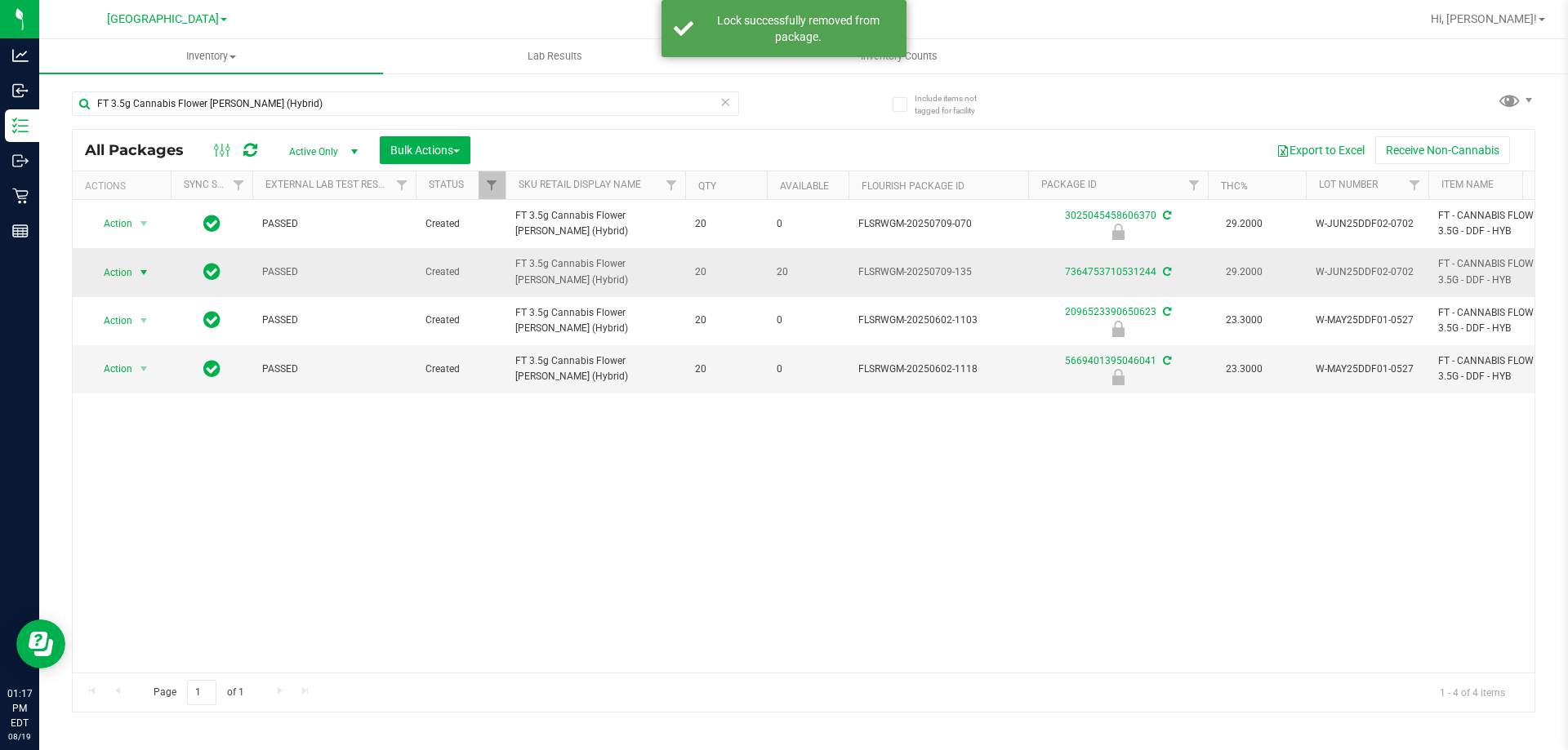
click at [114, 265] on span "Action" at bounding box center [111, 273] width 44 height 23
click at [183, 428] on li "Lock package" at bounding box center [153, 421] width 126 height 25
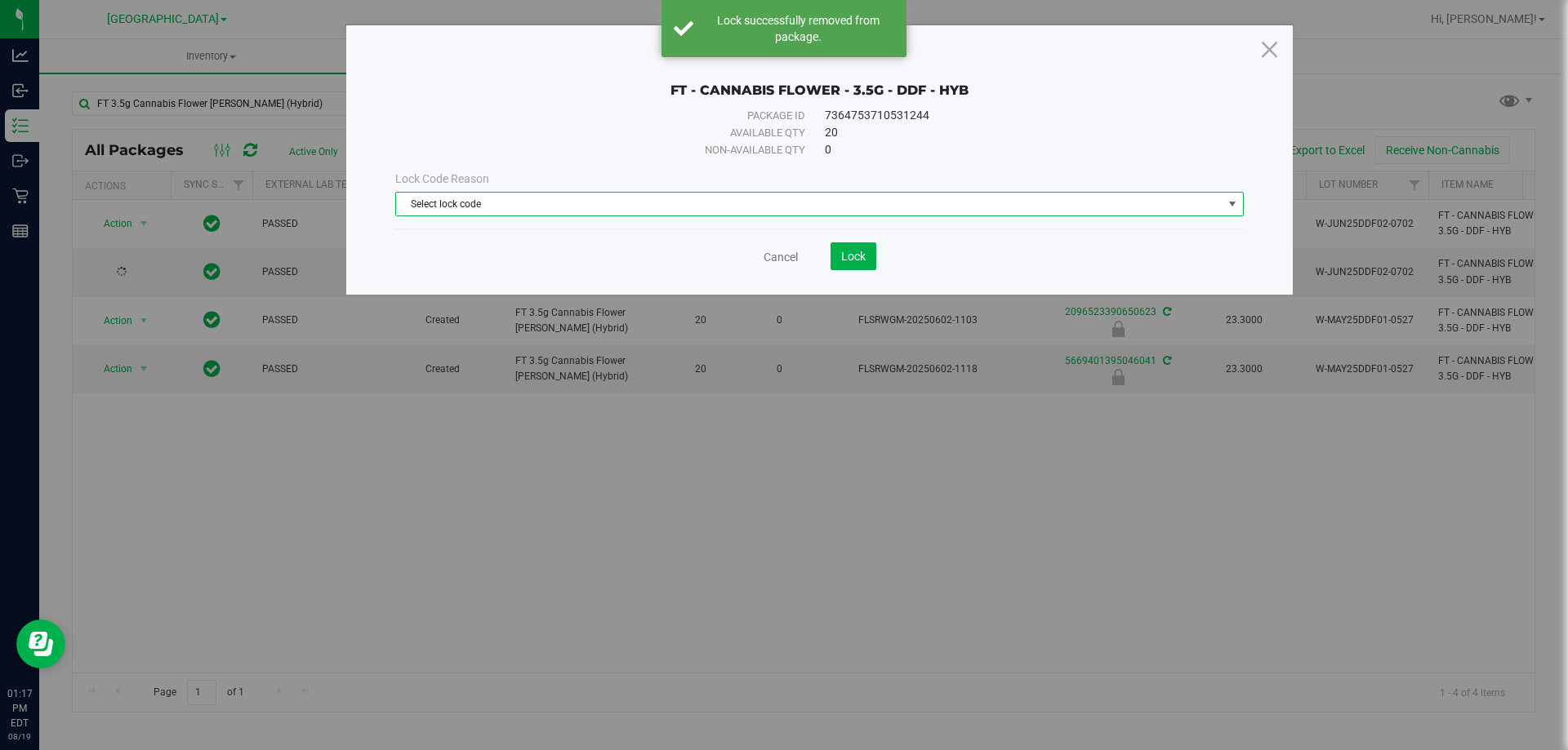
click at [591, 206] on span "Select lock code" at bounding box center [809, 204] width 827 height 23
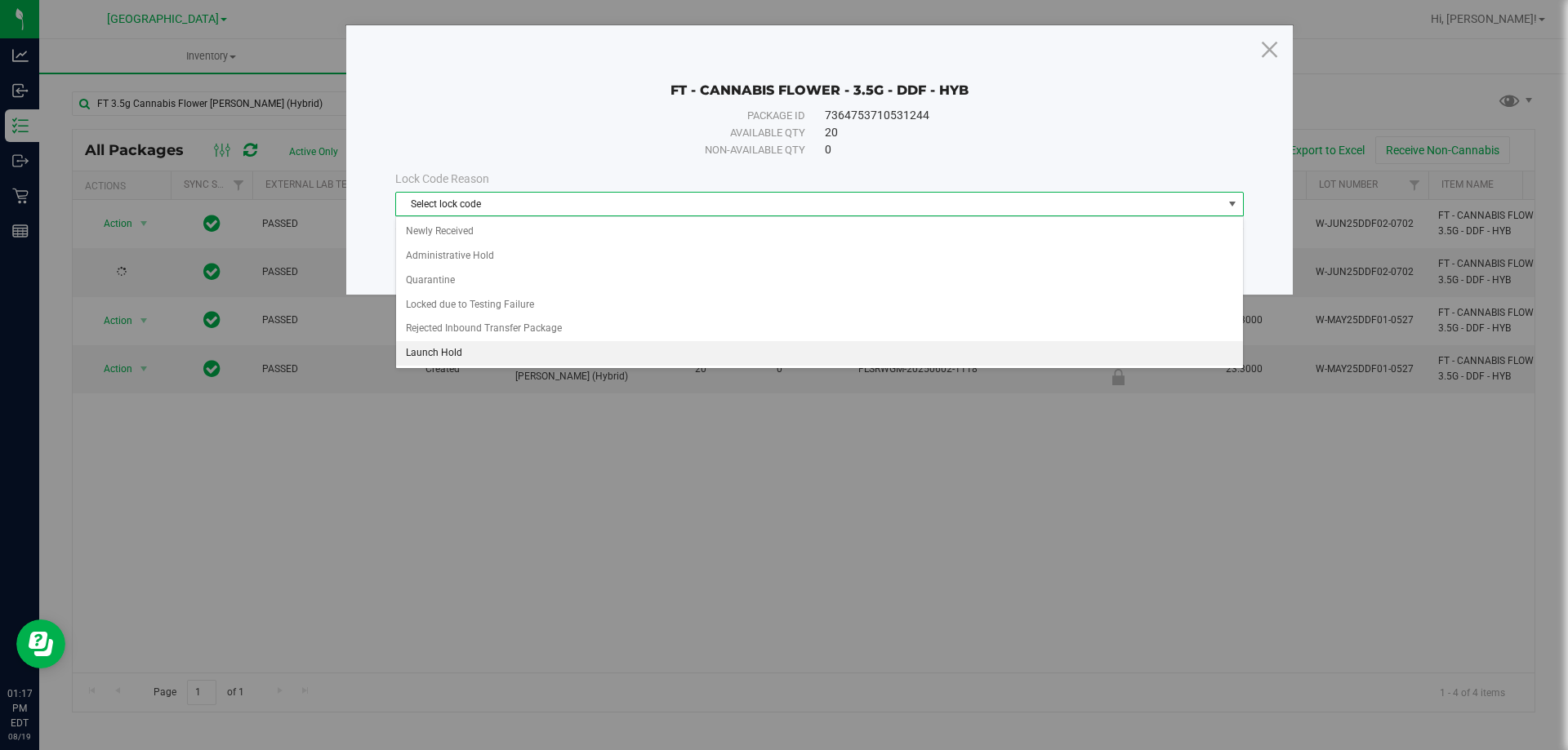
click at [588, 352] on li "Launch Hold" at bounding box center [819, 354] width 847 height 25
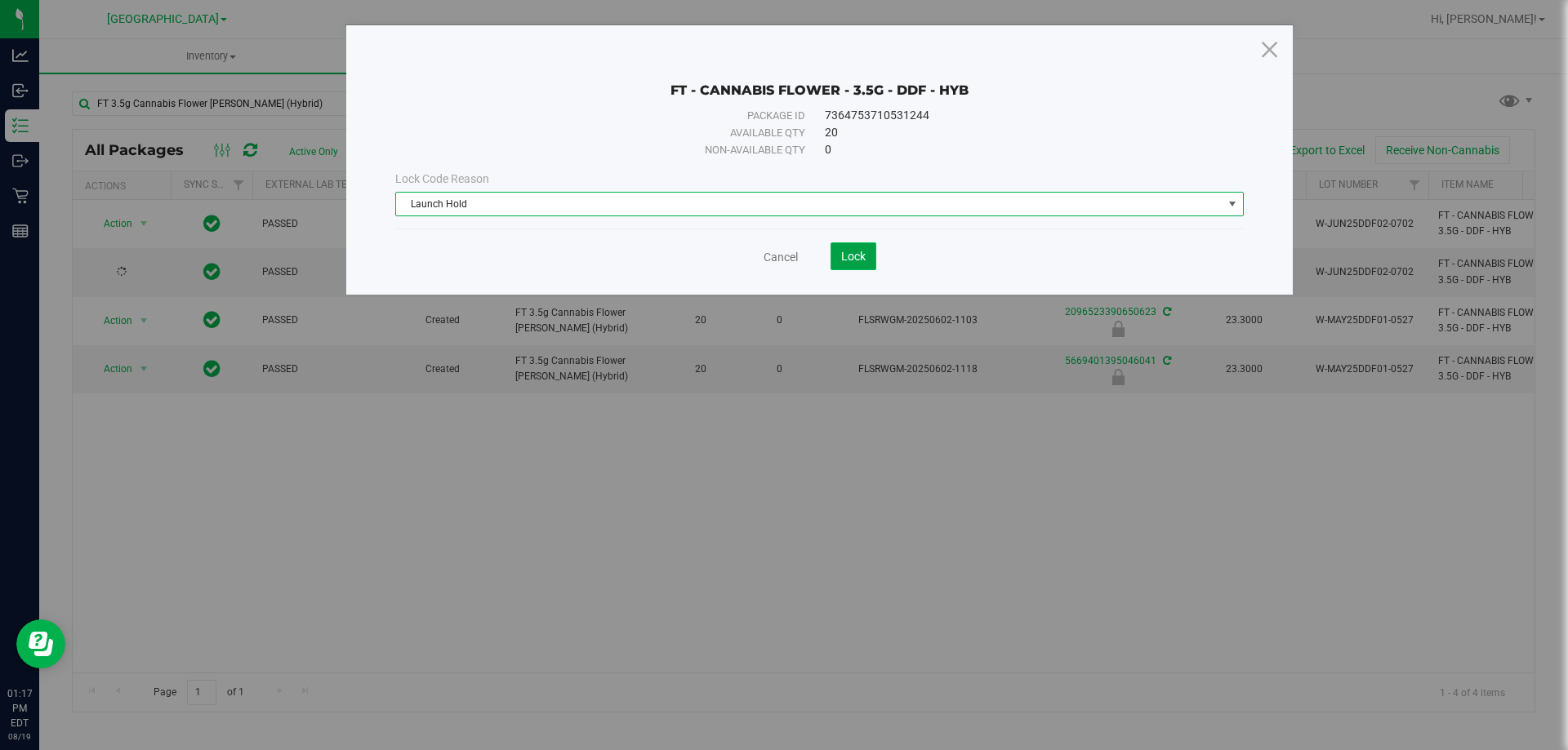
click at [866, 254] on button "Lock" at bounding box center [853, 256] width 46 height 28
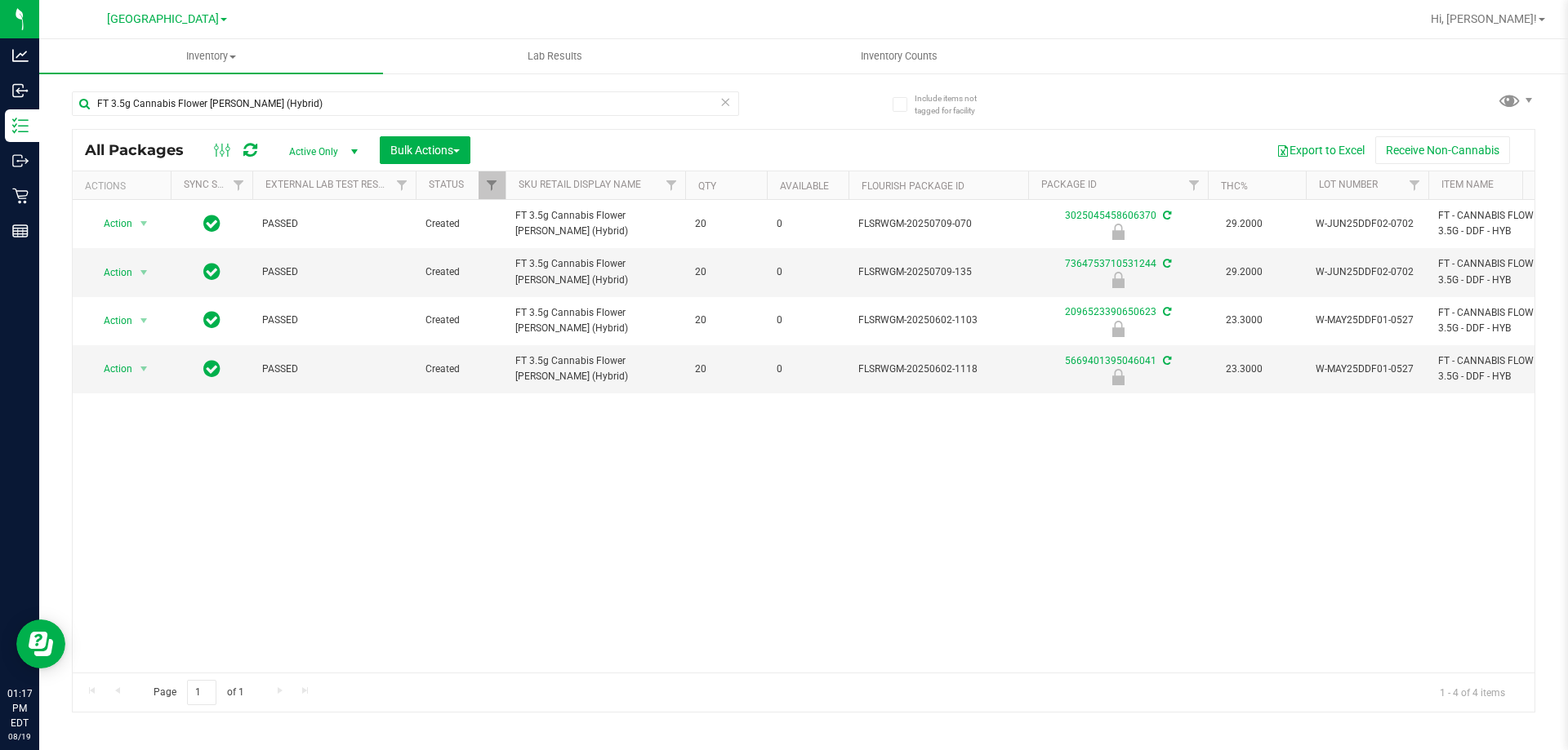
click at [345, 476] on div "Action Action Edit attributes Global inventory Locate package Package audit log…" at bounding box center [804, 436] width 1462 height 473
drag, startPoint x: 132, startPoint y: 366, endPoint x: 139, endPoint y: 420, distance: 54.5
click at [131, 366] on span "Action" at bounding box center [111, 369] width 44 height 23
click at [163, 551] on li "Unlock package" at bounding box center [141, 563] width 104 height 25
click at [355, 107] on input "FT 3.5g Cannabis Flower [PERSON_NAME] (Hybrid)" at bounding box center [405, 104] width 667 height 25
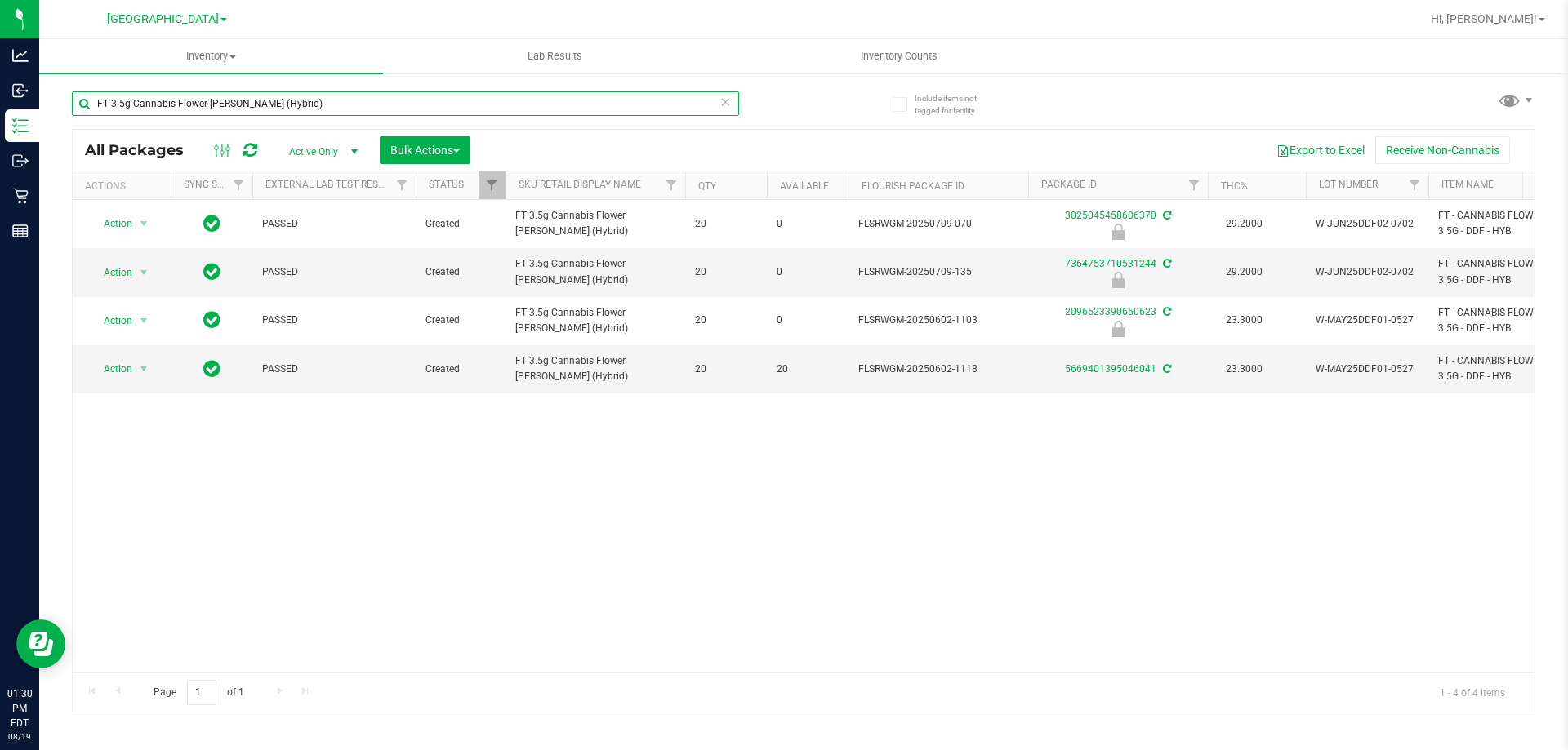
click at [355, 107] on input "FT 3.5g Cannabis Flower [PERSON_NAME] (Hybrid)" at bounding box center [405, 104] width 667 height 25
type input "spoon"
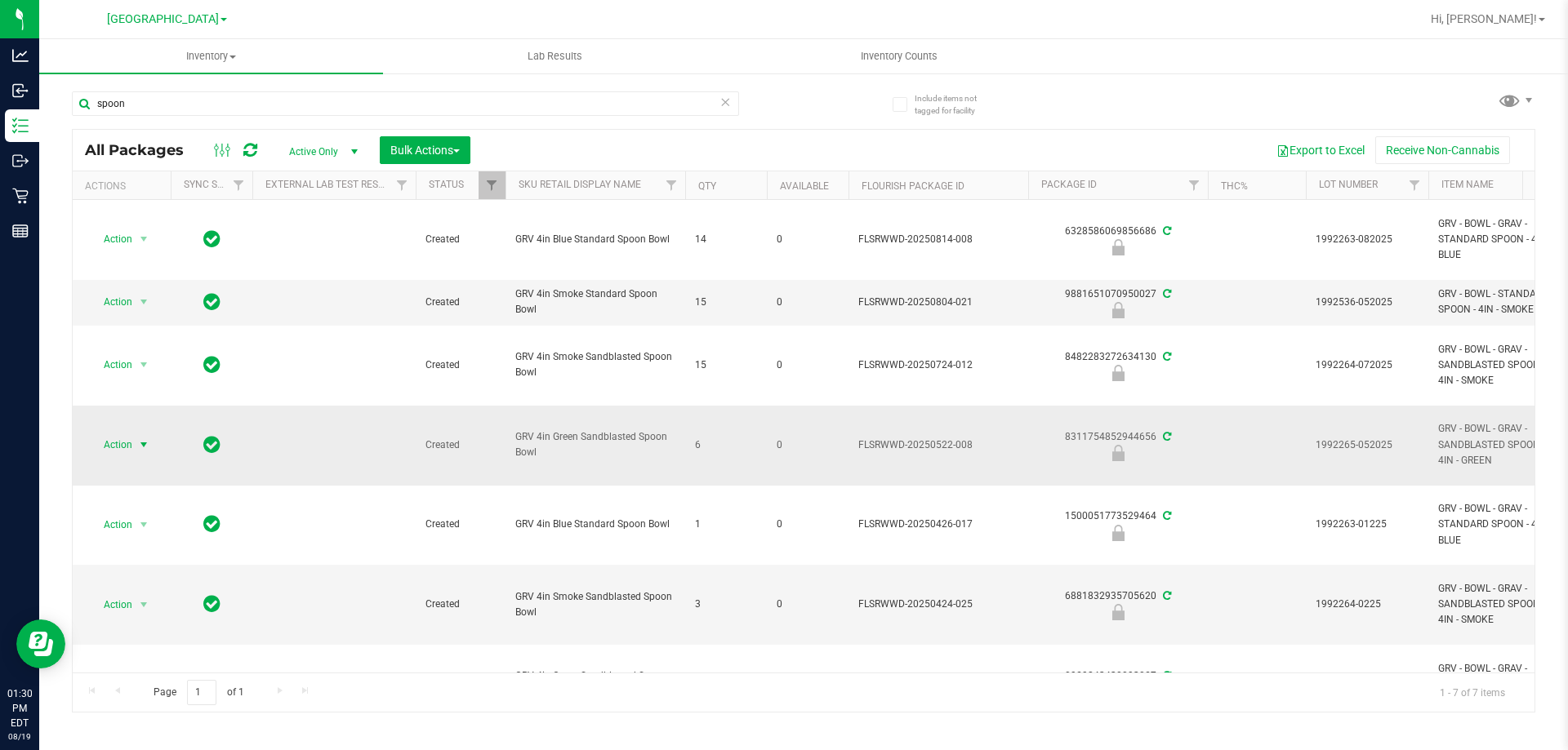
click at [130, 439] on span "Action" at bounding box center [111, 445] width 44 height 23
click at [146, 627] on li "Unlock package" at bounding box center [141, 639] width 104 height 25
click at [135, 454] on span "select" at bounding box center [144, 445] width 20 height 23
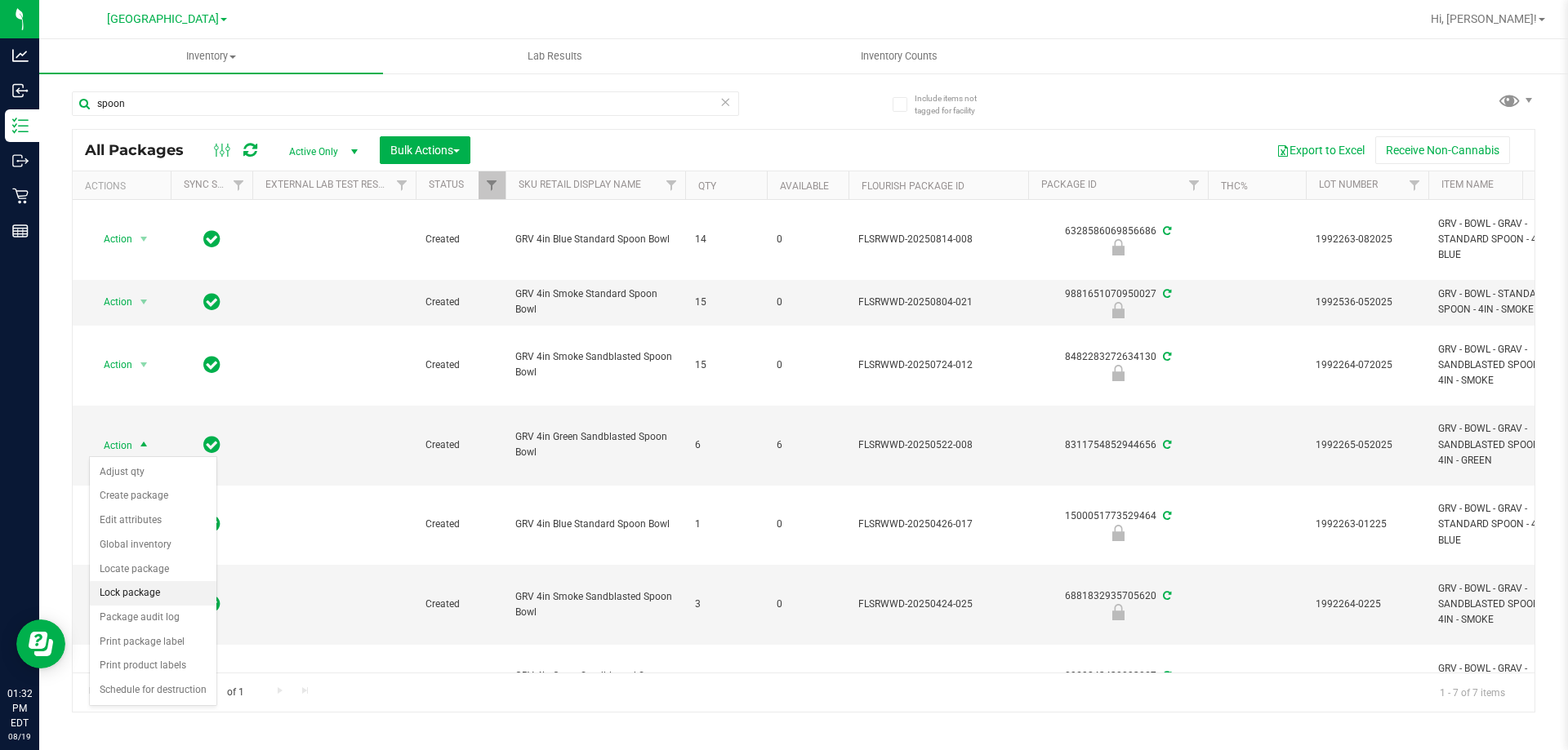
click at [173, 602] on li "Lock package" at bounding box center [153, 594] width 126 height 25
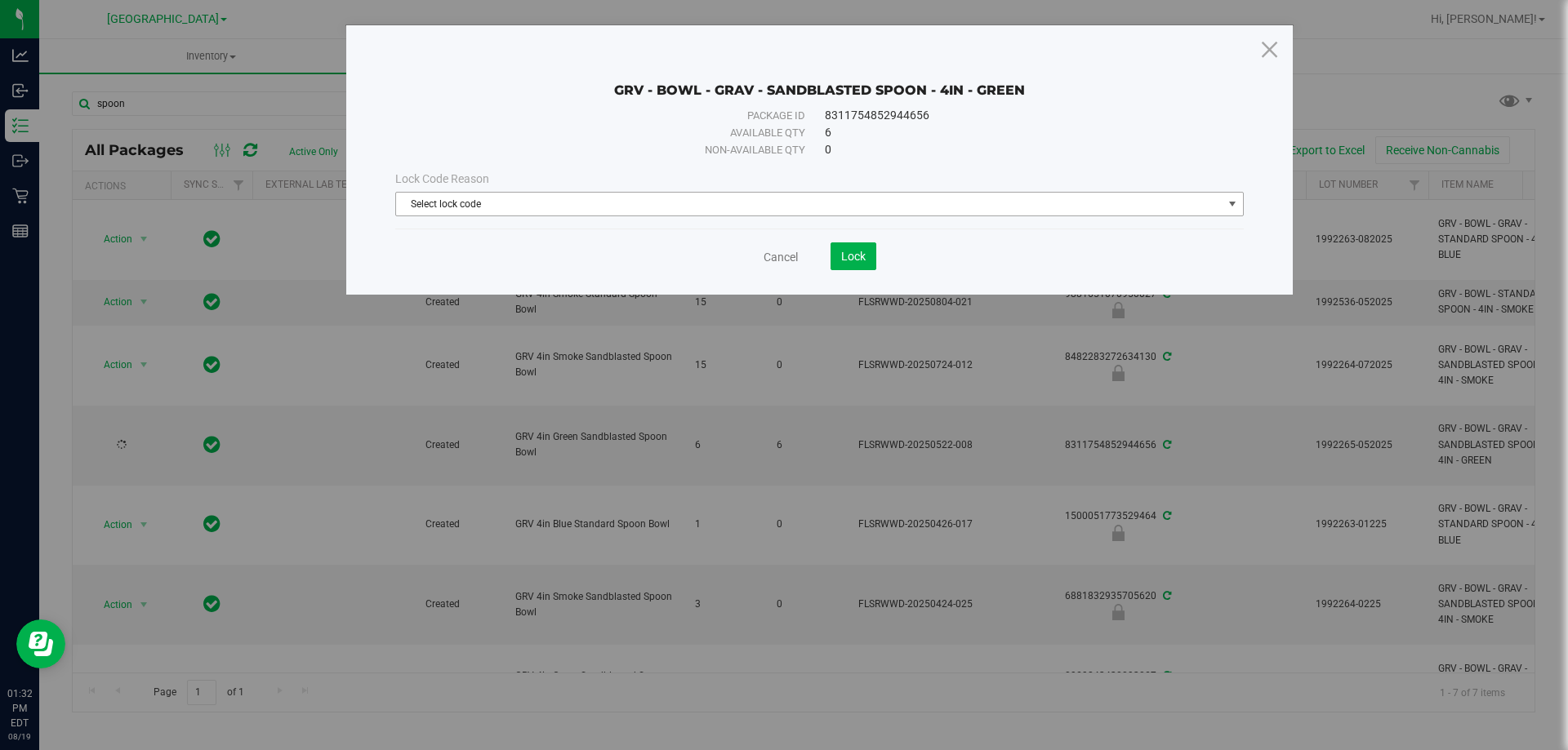
click at [672, 205] on span "Select lock code" at bounding box center [809, 204] width 827 height 23
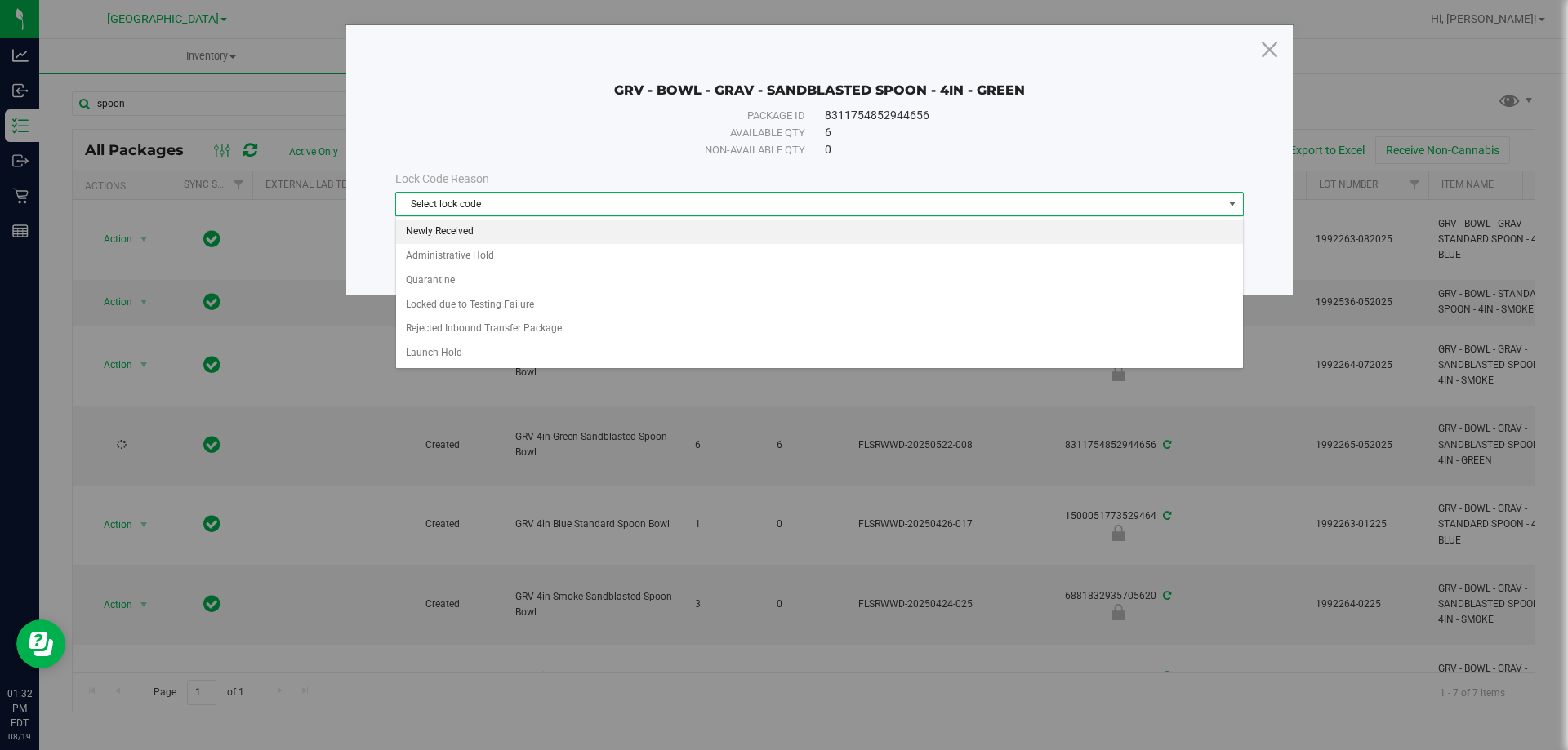
click at [504, 225] on li "Newly Received" at bounding box center [819, 232] width 847 height 25
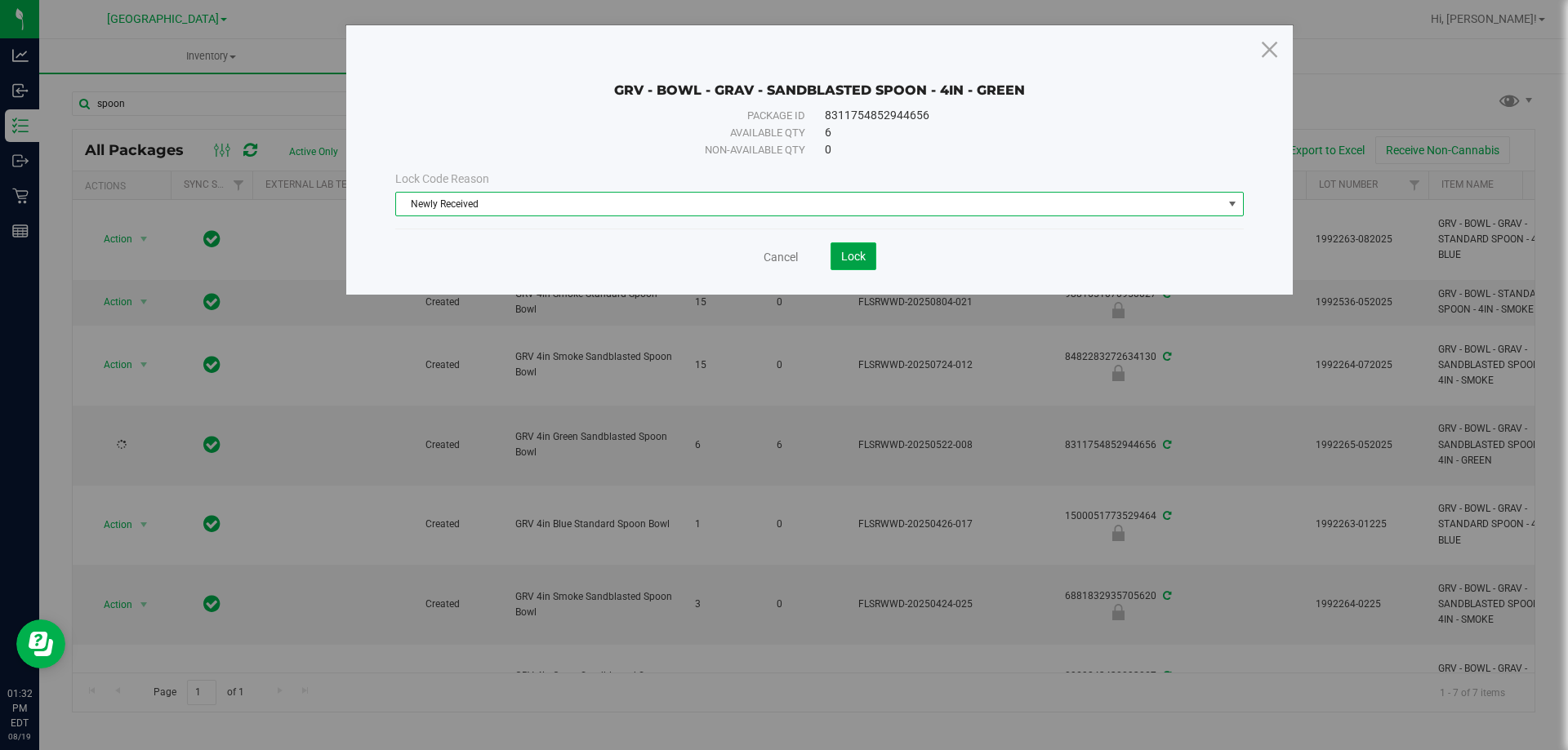
click at [864, 256] on button "Lock" at bounding box center [853, 256] width 46 height 28
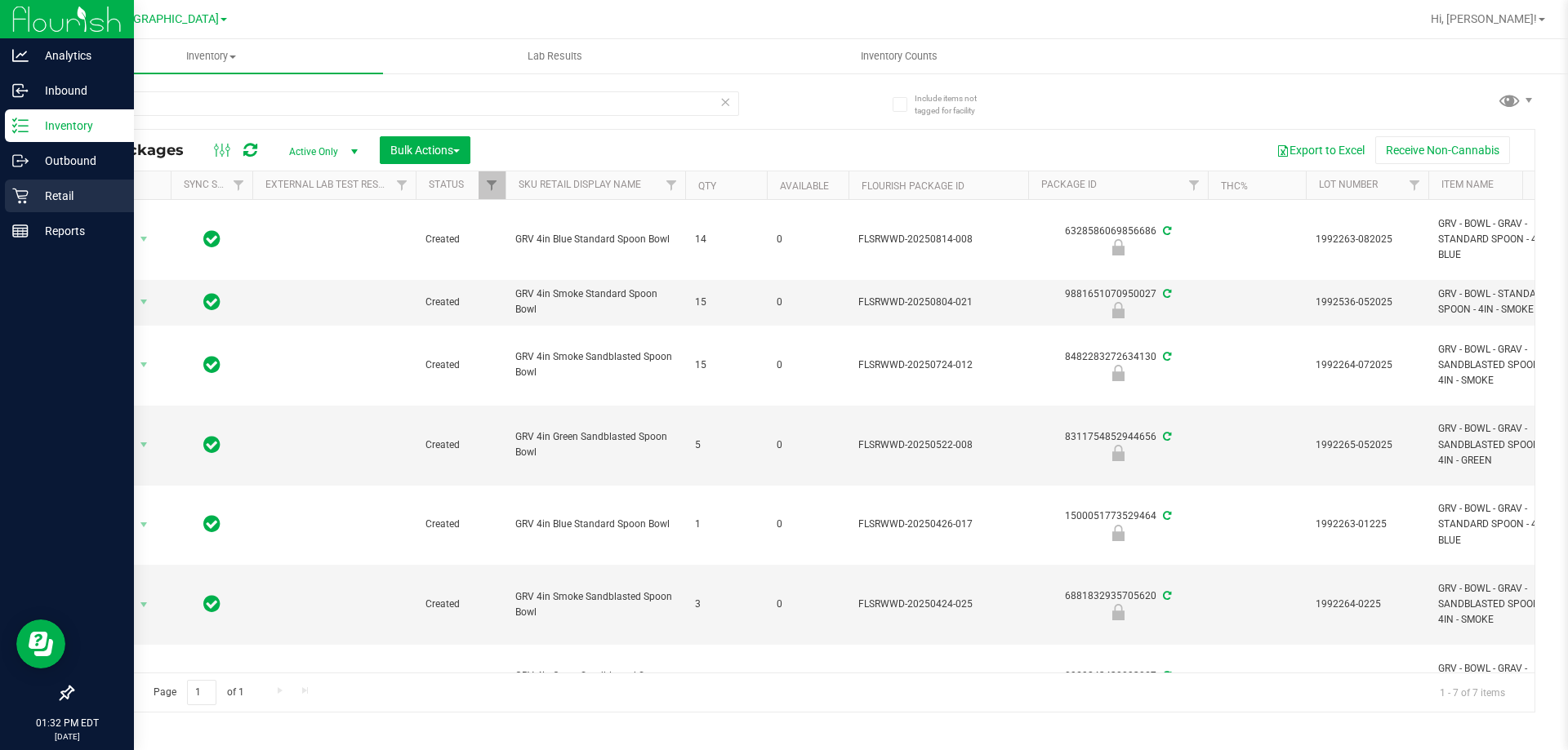
drag, startPoint x: 49, startPoint y: 175, endPoint x: 31, endPoint y: 196, distance: 27.7
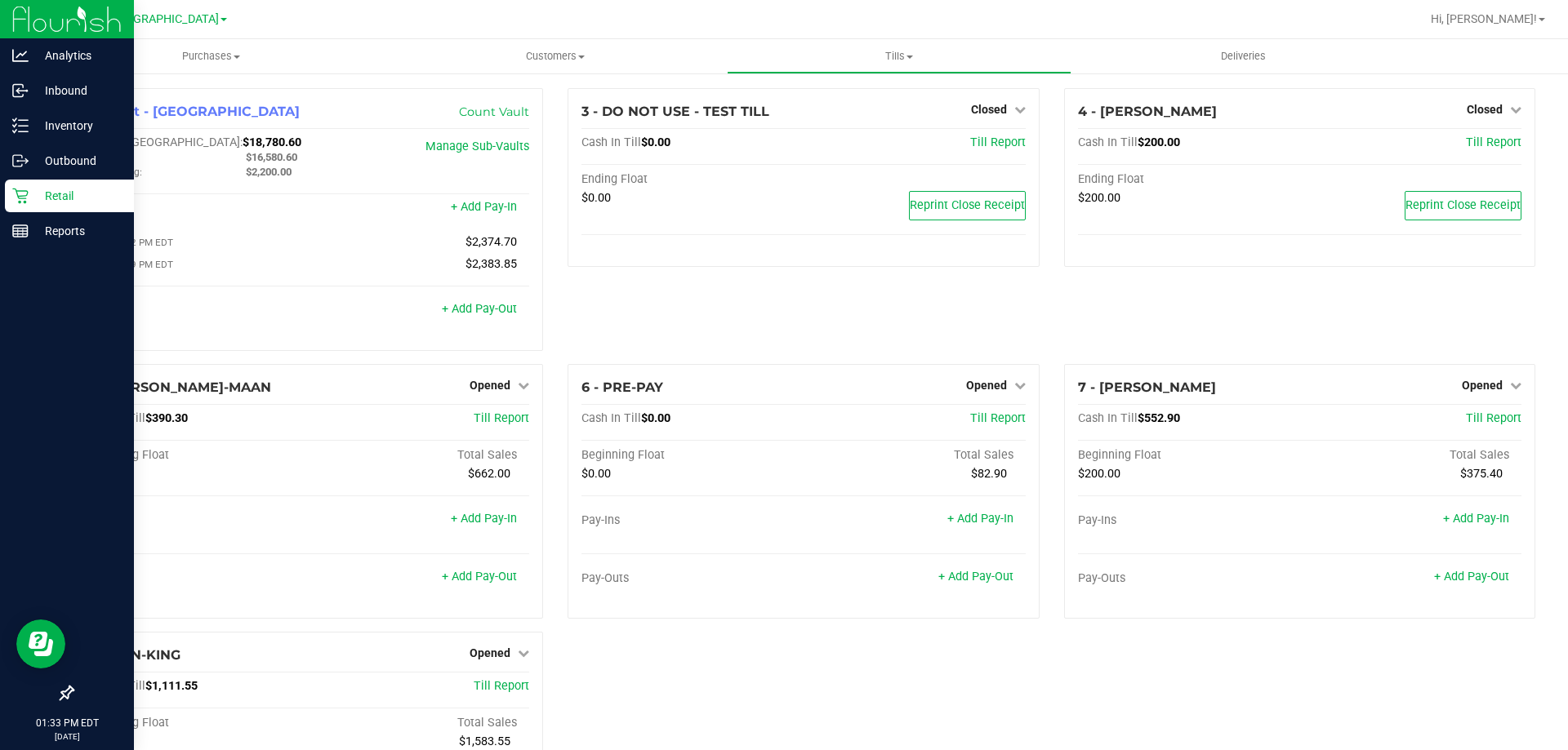
click at [69, 189] on p "Retail" at bounding box center [78, 196] width 98 height 19
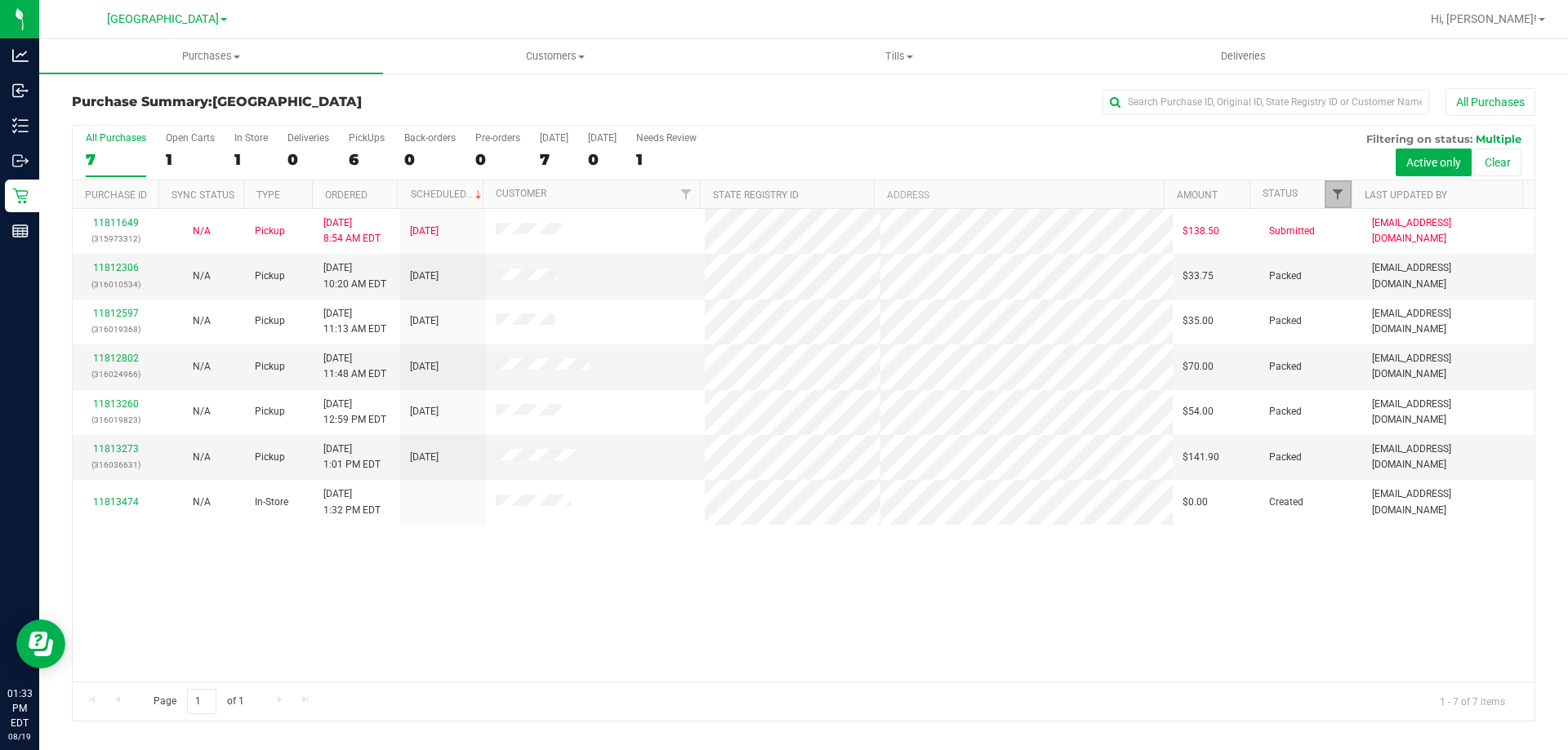
click at [1335, 194] on span "Filter" at bounding box center [1337, 194] width 13 height 13
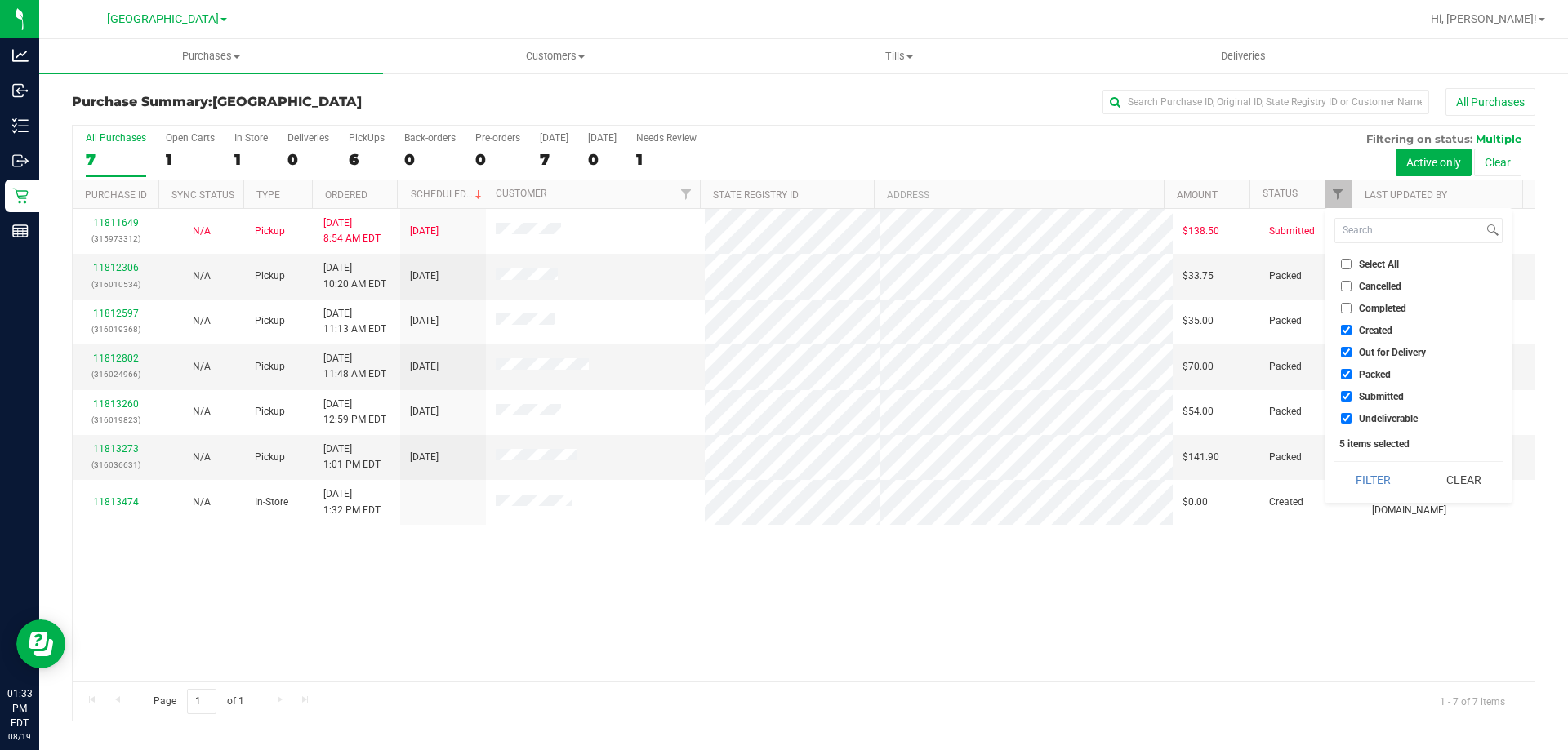
click at [1370, 370] on span "Packed" at bounding box center [1374, 375] width 32 height 10
click at [1351, 370] on input "Packed" at bounding box center [1346, 375] width 11 height 11
checkbox input "false"
click at [1371, 350] on span "Out for Delivery" at bounding box center [1392, 352] width 67 height 10
click at [1351, 350] on input "Out for Delivery" at bounding box center [1346, 352] width 11 height 11
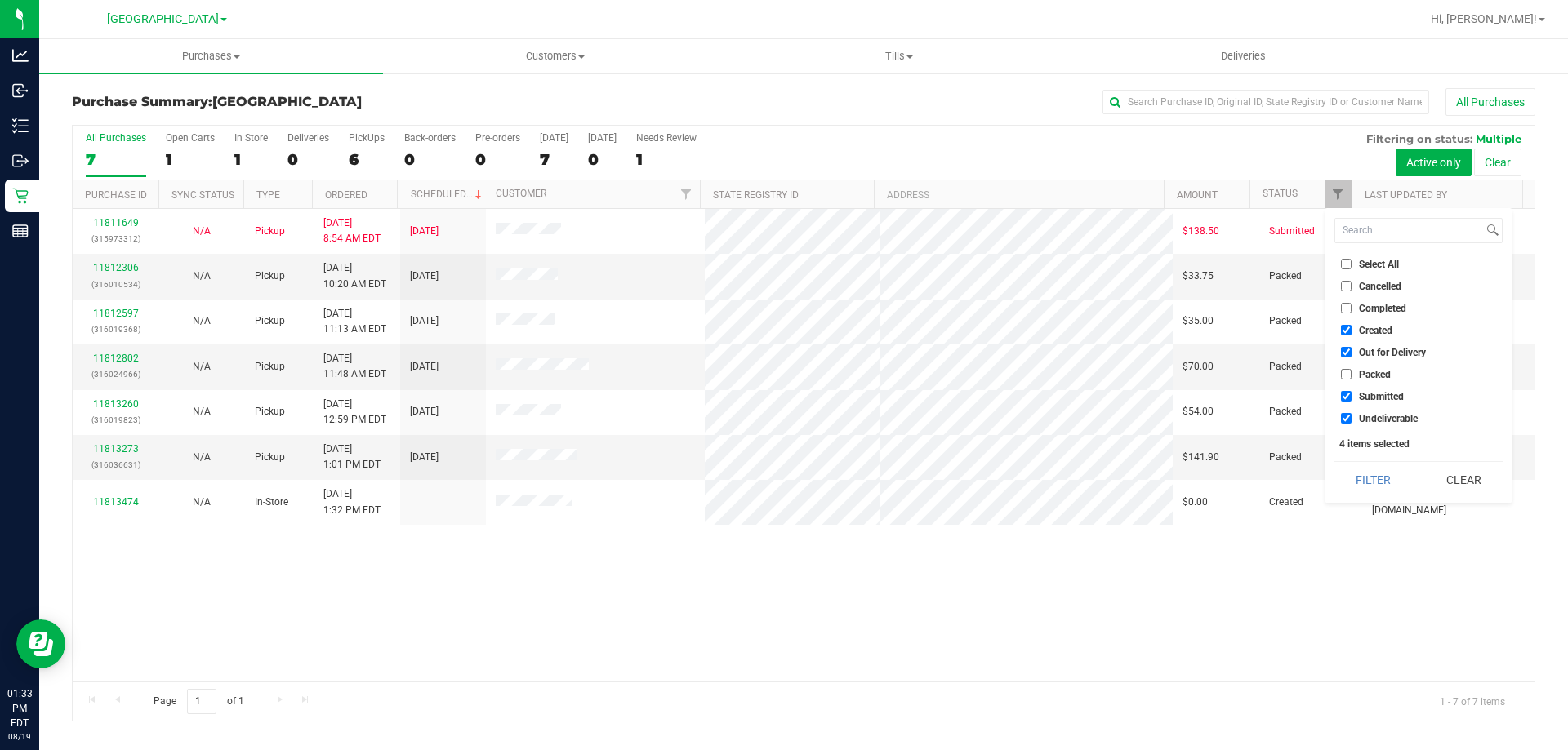
checkbox input "false"
click at [1370, 329] on span "Created" at bounding box center [1375, 330] width 33 height 10
click at [1351, 329] on input "Created" at bounding box center [1346, 330] width 11 height 11
checkbox input "false"
click at [1364, 480] on button "Filter" at bounding box center [1373, 480] width 78 height 36
